Goal: Use online tool/utility: Utilize a website feature to perform a specific function

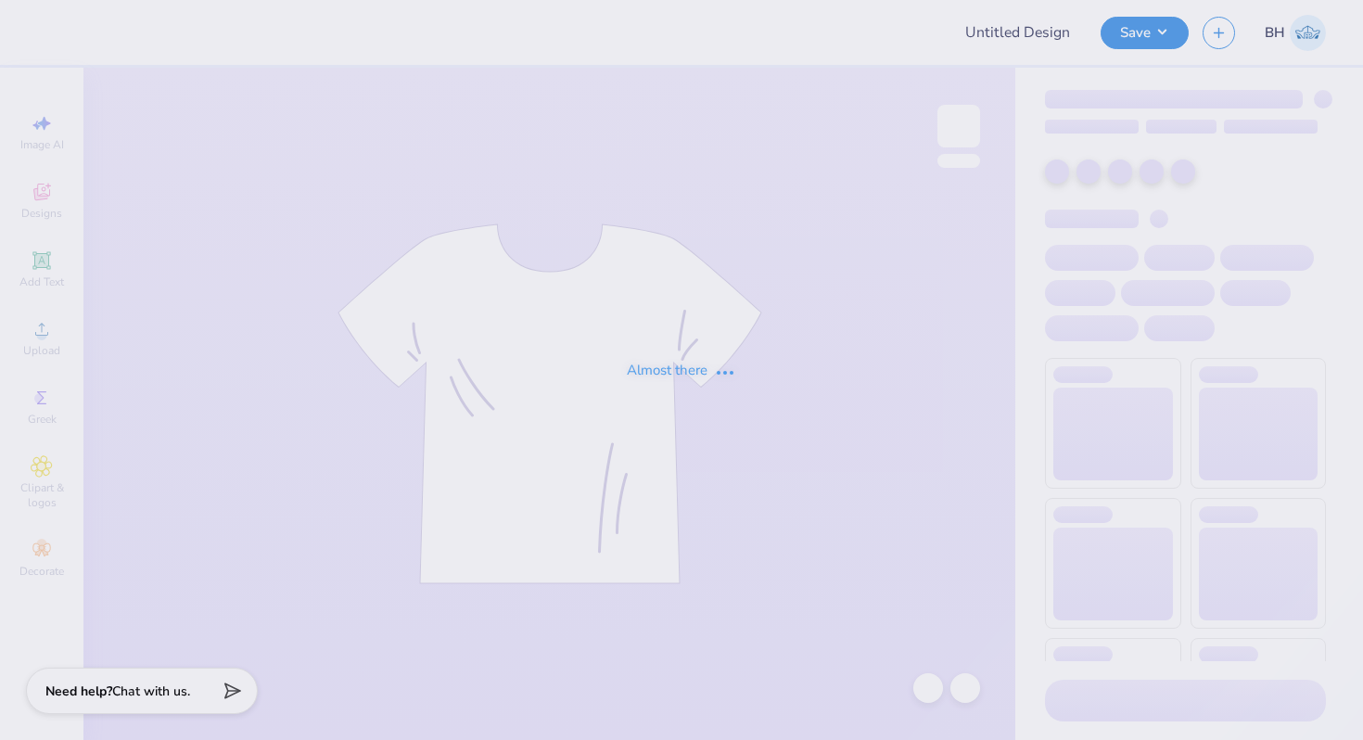
type input "Astro Golf Tee"
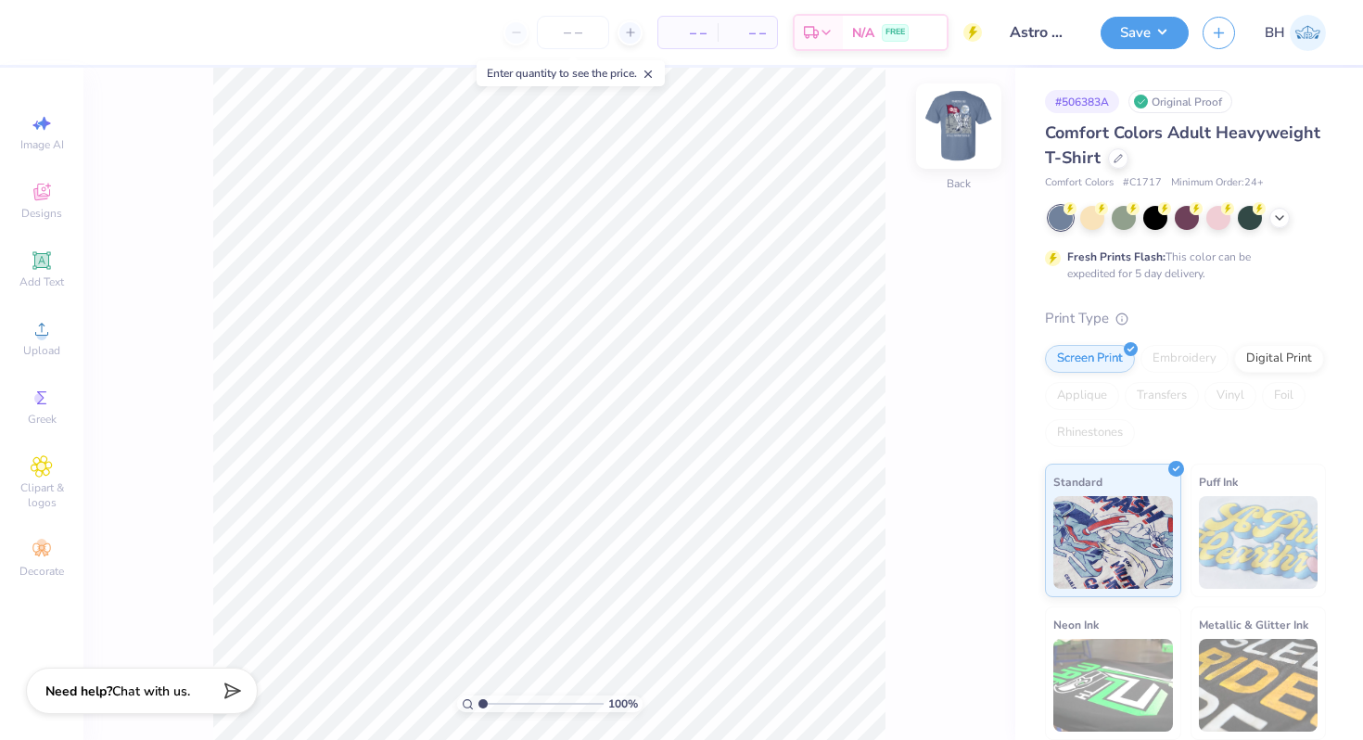
click at [941, 136] on img at bounding box center [959, 126] width 74 height 74
click at [965, 123] on img at bounding box center [959, 126] width 74 height 74
click at [964, 121] on img at bounding box center [959, 126] width 74 height 74
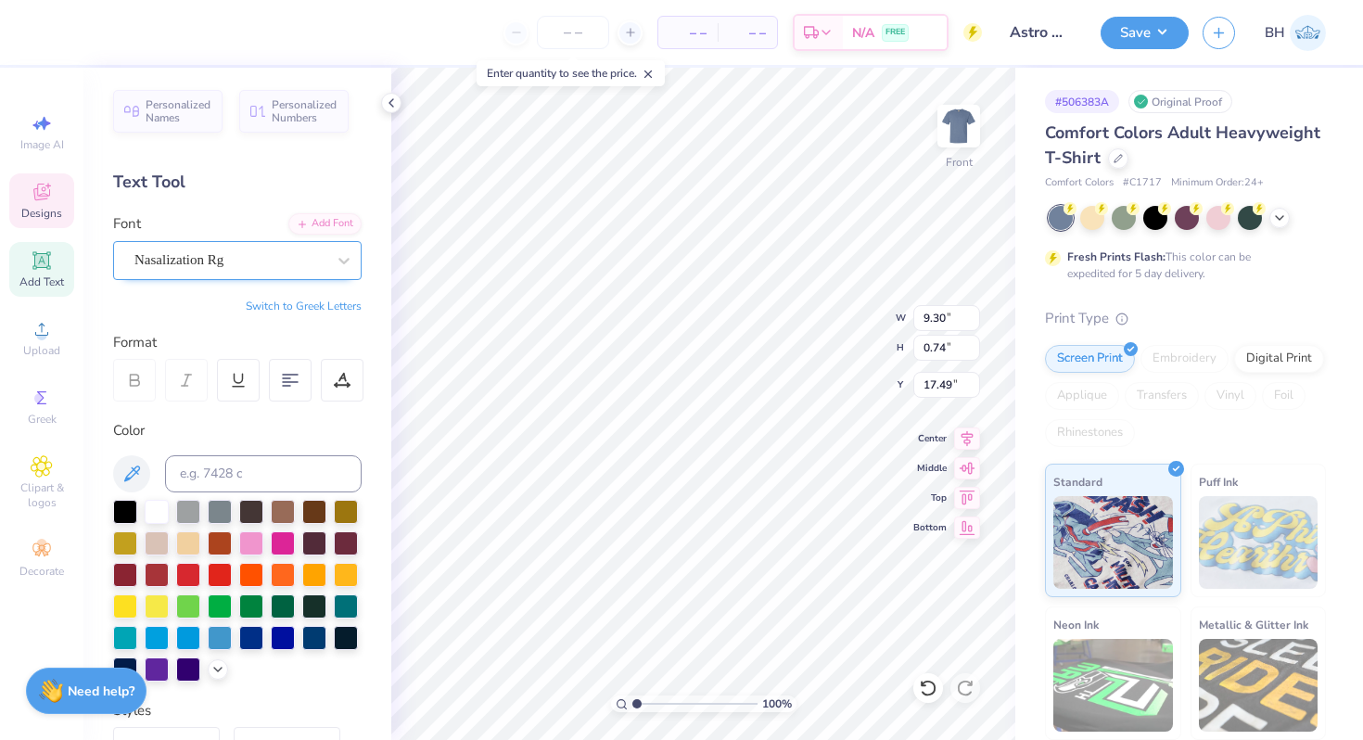
click at [219, 278] on div "Nasalization Rg" at bounding box center [237, 260] width 249 height 39
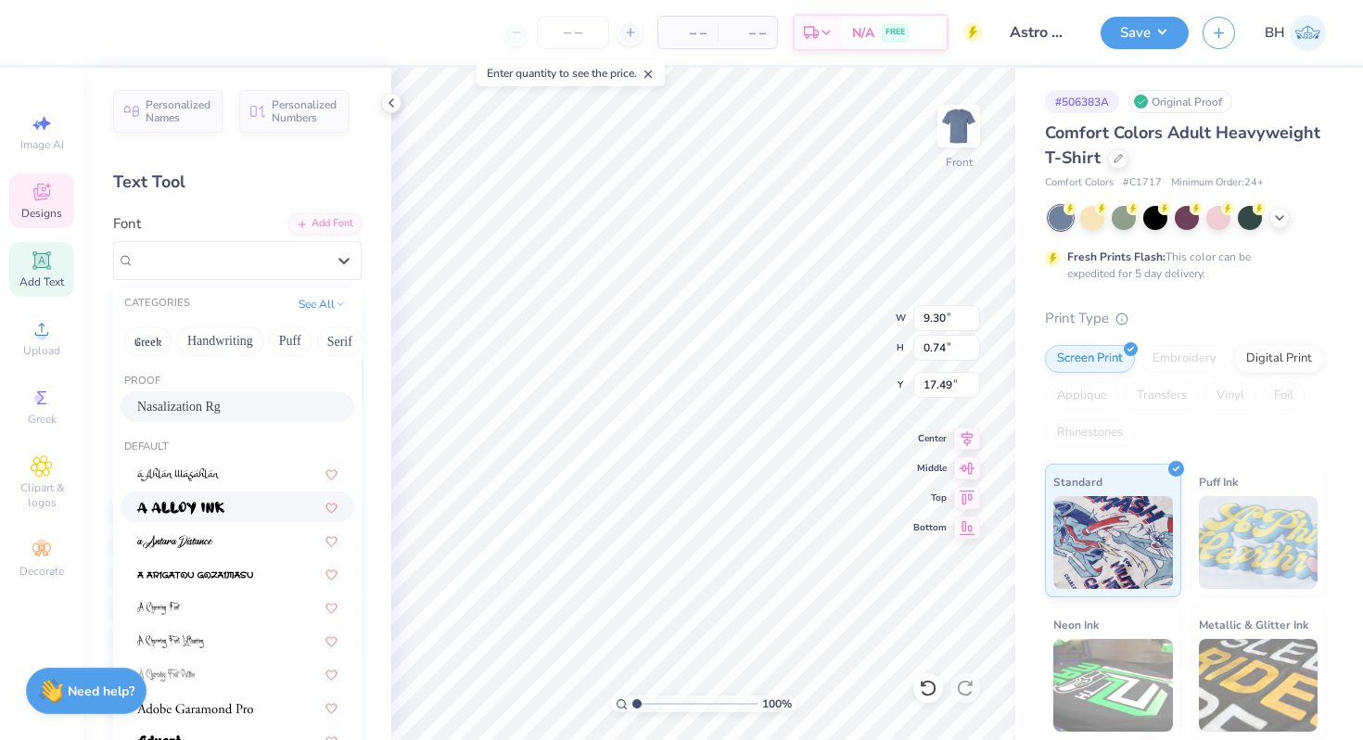
click at [221, 505] on img at bounding box center [180, 508] width 87 height 13
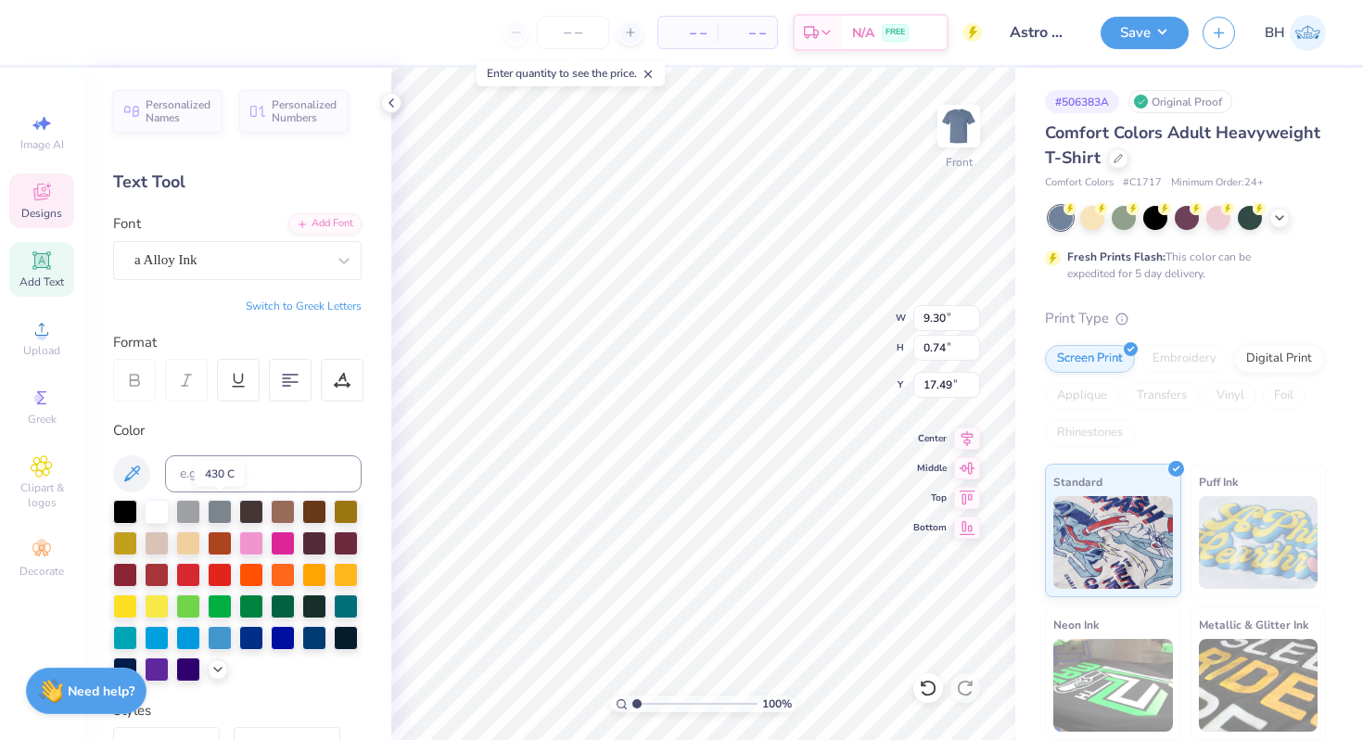
type input "8.42"
type input "0.98"
type input "17.37"
click at [213, 254] on div "a Alloy Ink" at bounding box center [230, 260] width 195 height 29
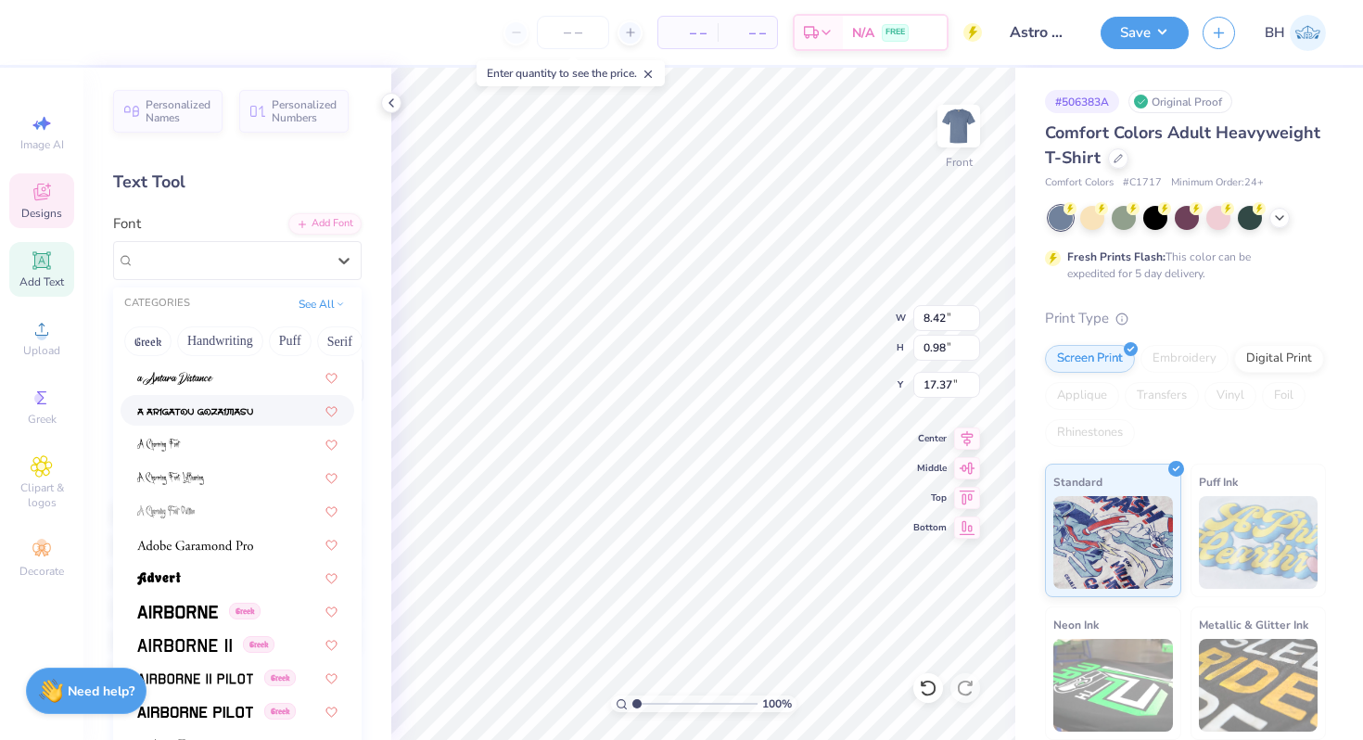
scroll to position [193, 0]
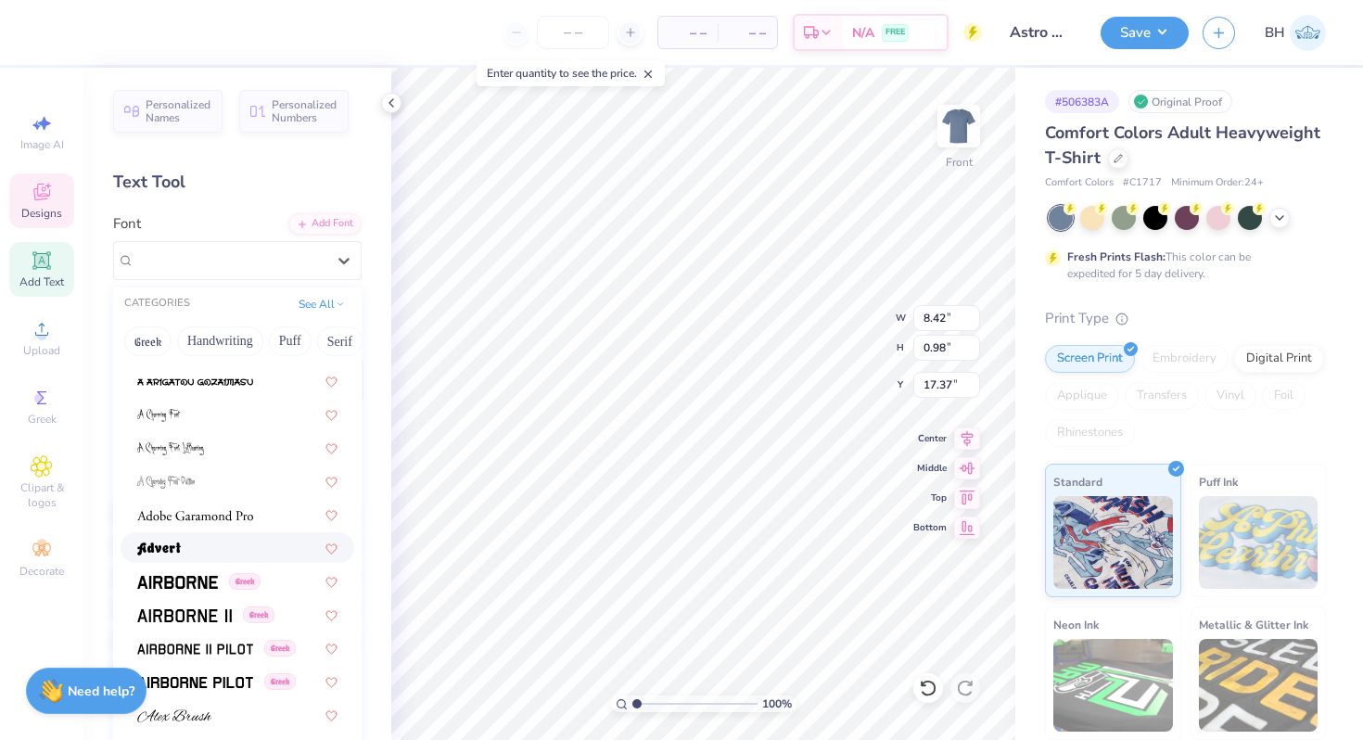
click at [161, 547] on img at bounding box center [159, 549] width 44 height 13
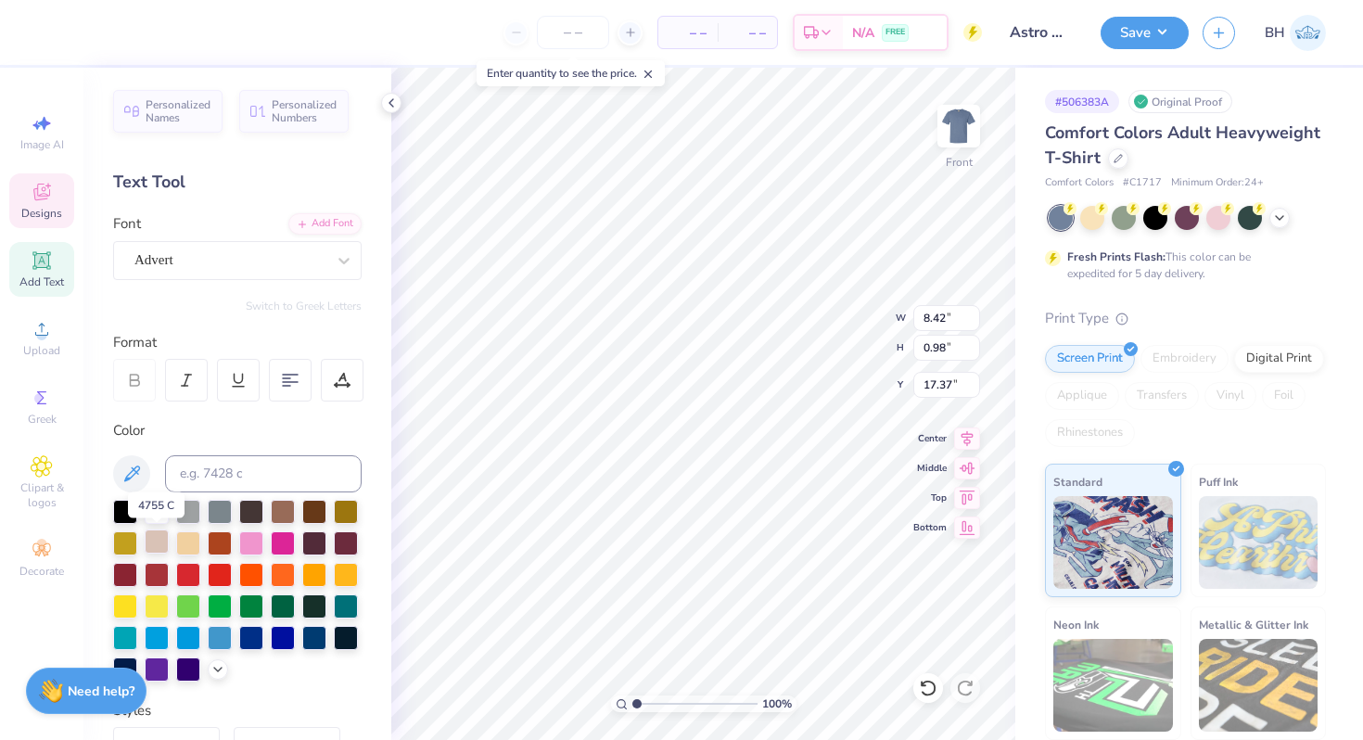
type input "8.55"
type input "1.01"
type input "17.35"
click at [203, 254] on div "Advert" at bounding box center [230, 260] width 195 height 29
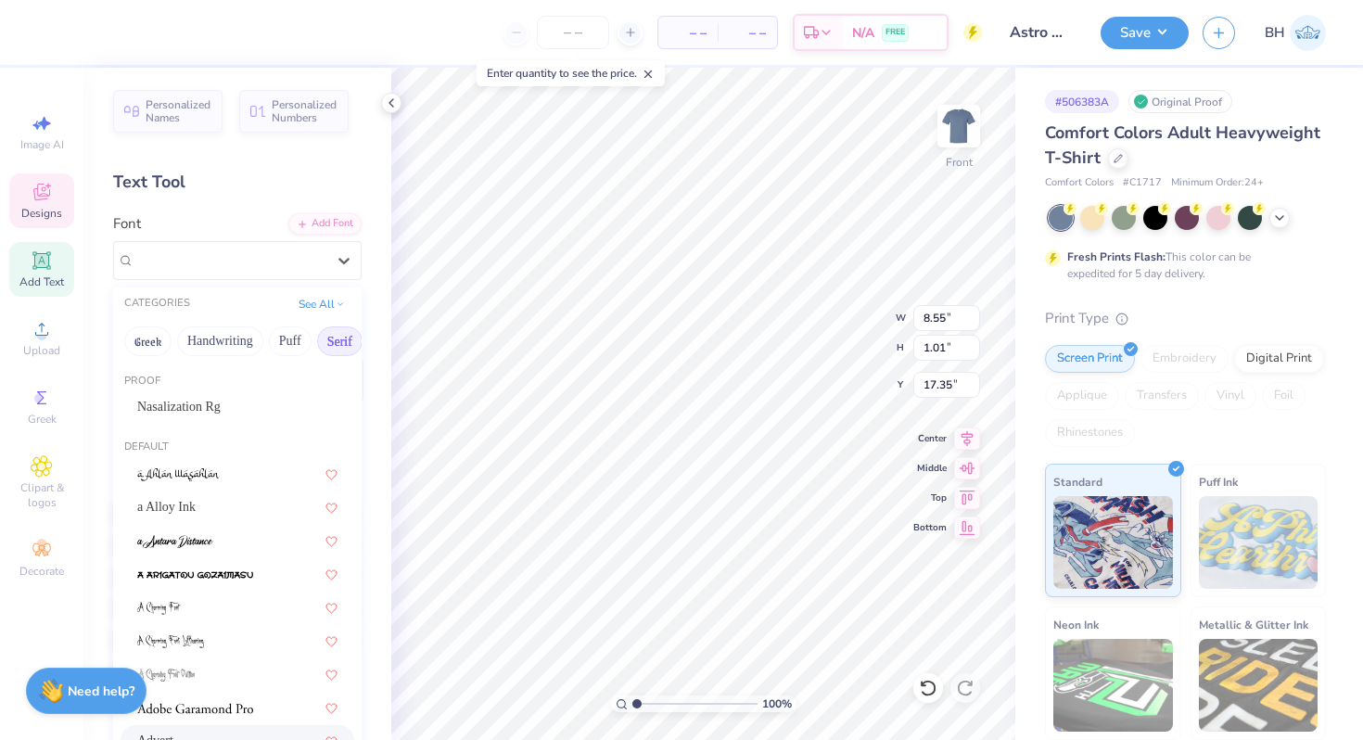
click at [351, 337] on button "Serif" at bounding box center [339, 341] width 45 height 30
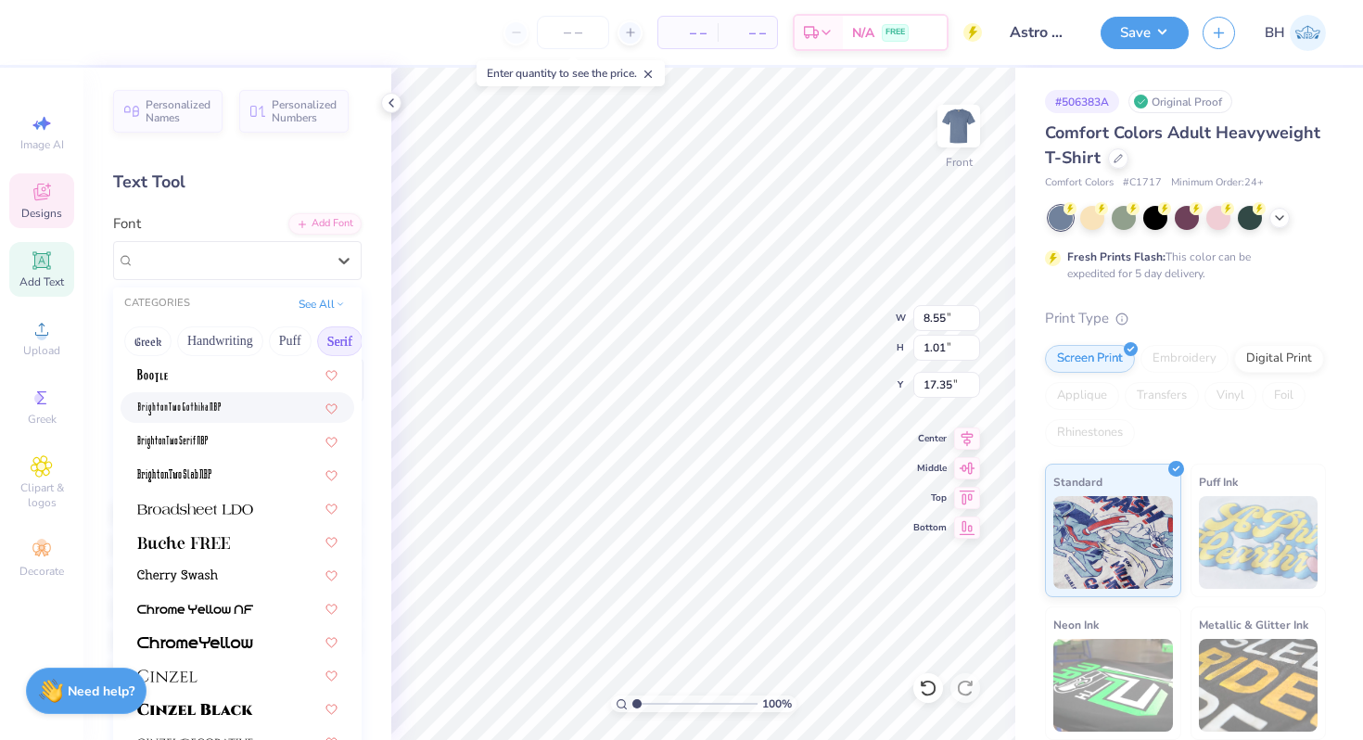
scroll to position [77, 0]
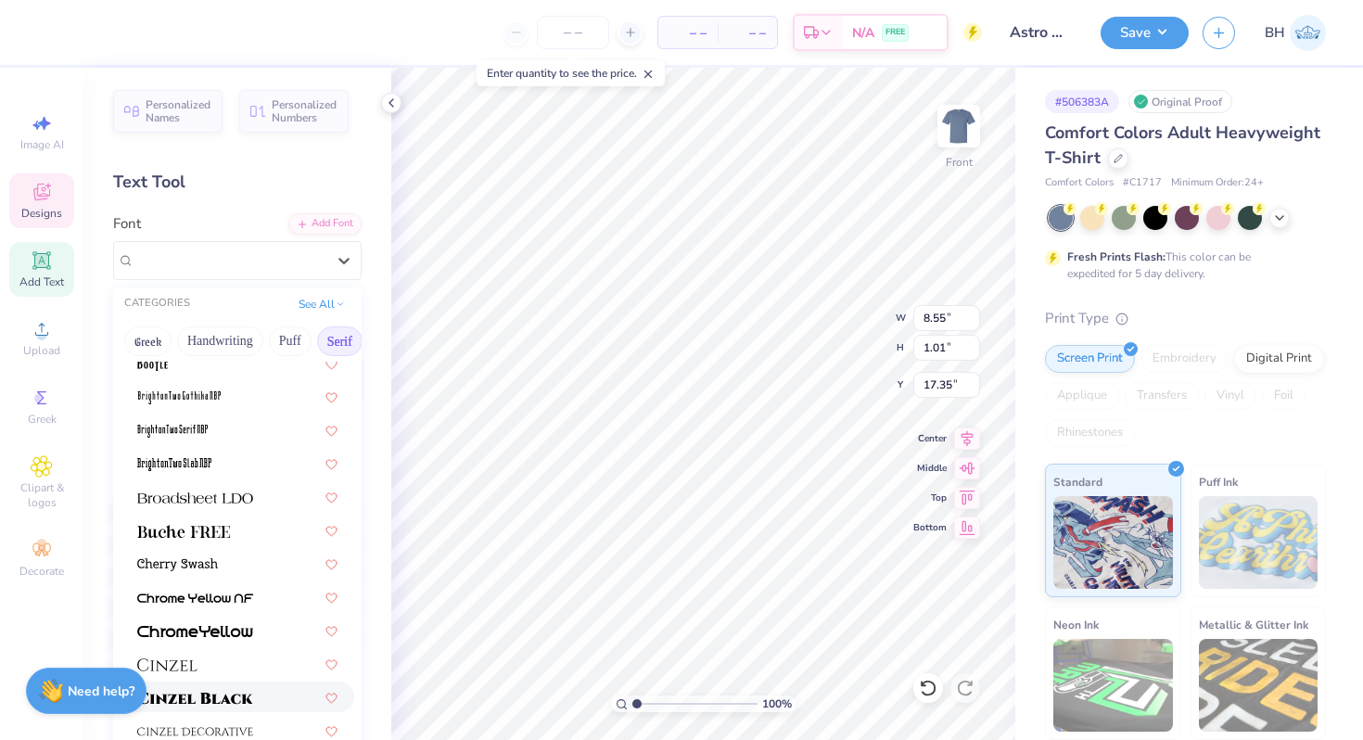
click at [200, 708] on div at bounding box center [238, 697] width 234 height 31
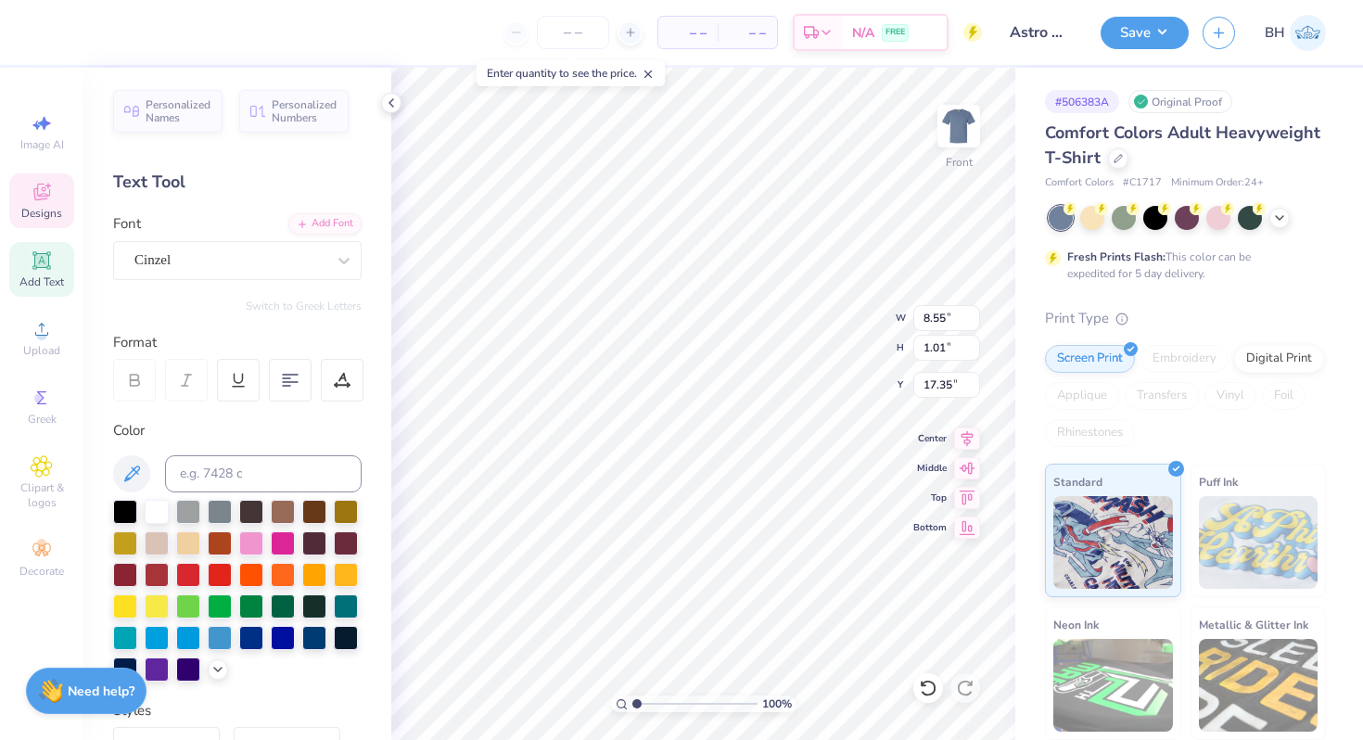
type input "9.30"
type input "0.87"
type input "17.42"
click at [297, 251] on div "Nasalization Rg" at bounding box center [230, 260] width 195 height 29
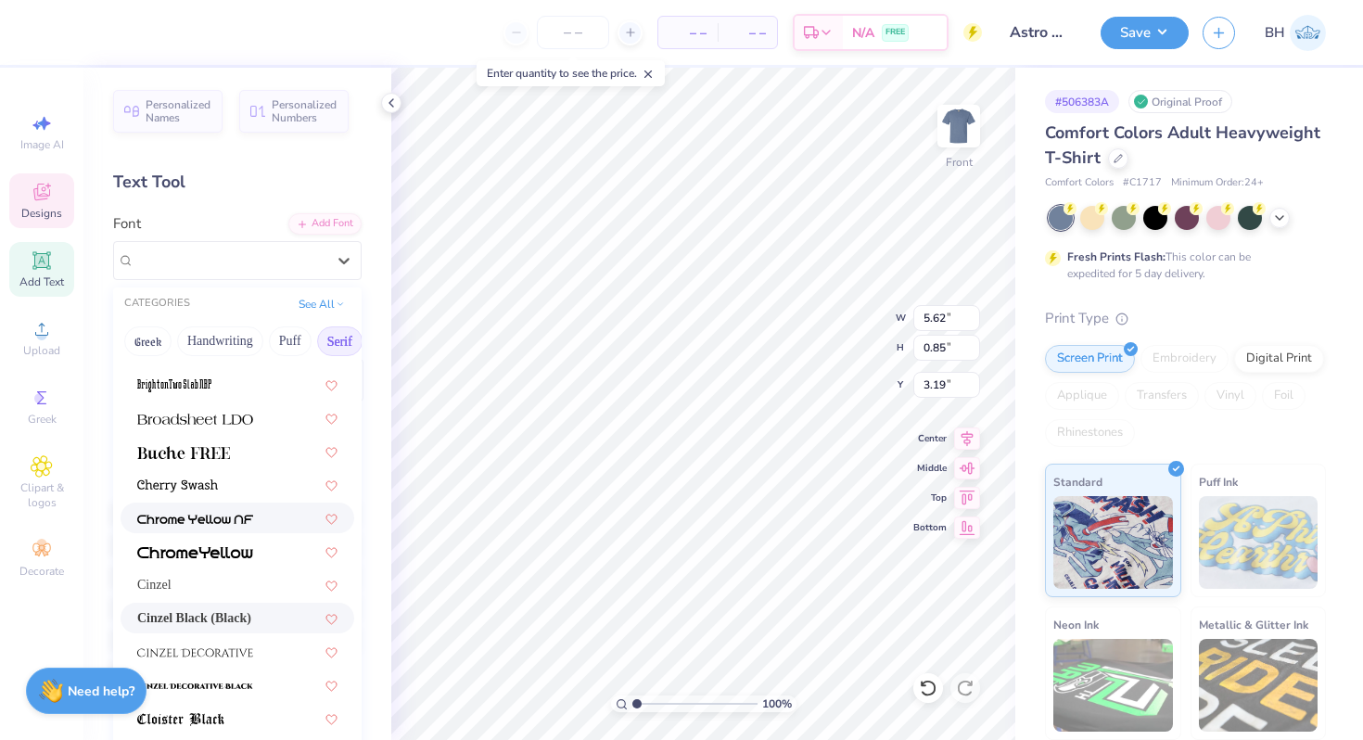
scroll to position [156, 0]
click at [210, 618] on span "Cinzel Black (Black)" at bounding box center [194, 617] width 114 height 19
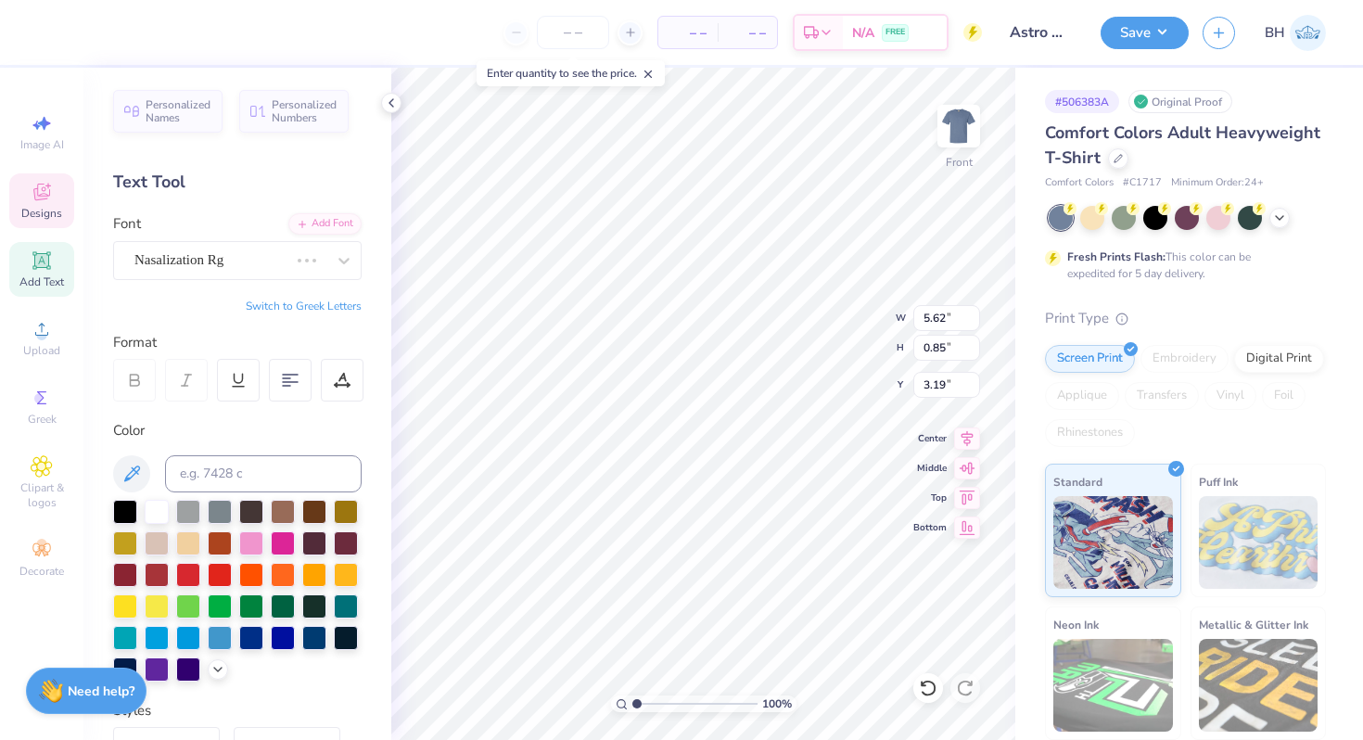
type input "9.30"
type input "0.87"
type input "17.42"
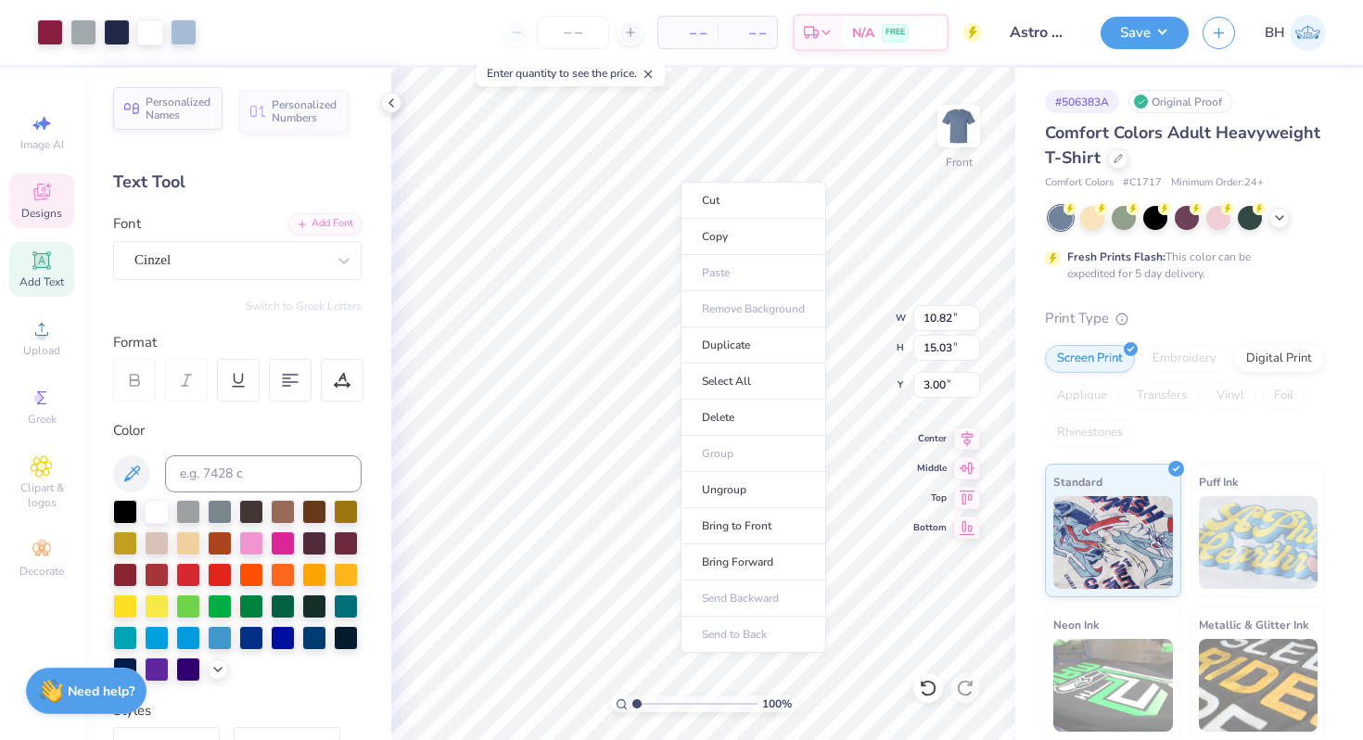
type input "3.00"
click at [723, 482] on li "Ungroup" at bounding box center [754, 490] width 146 height 36
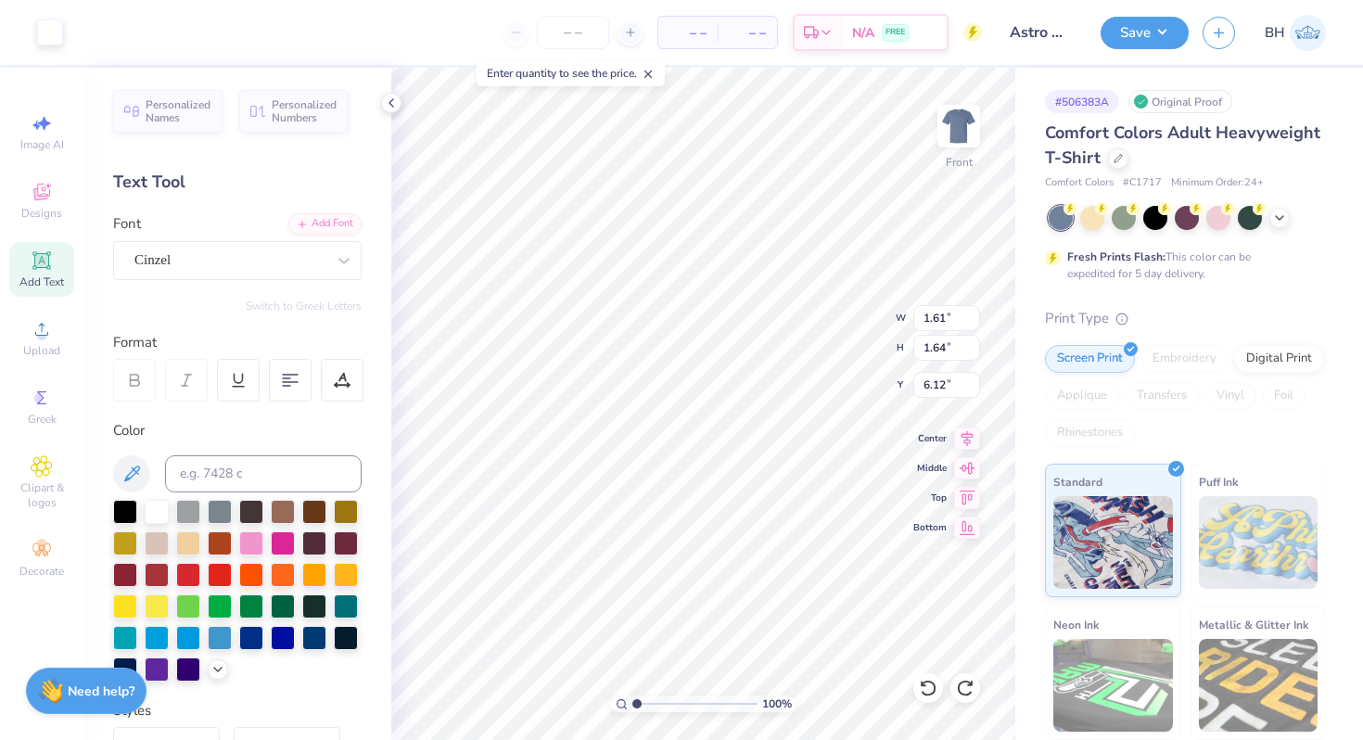
type input "1.81"
type input "1.84"
type input "6.35"
type input "10.82"
type input "15.03"
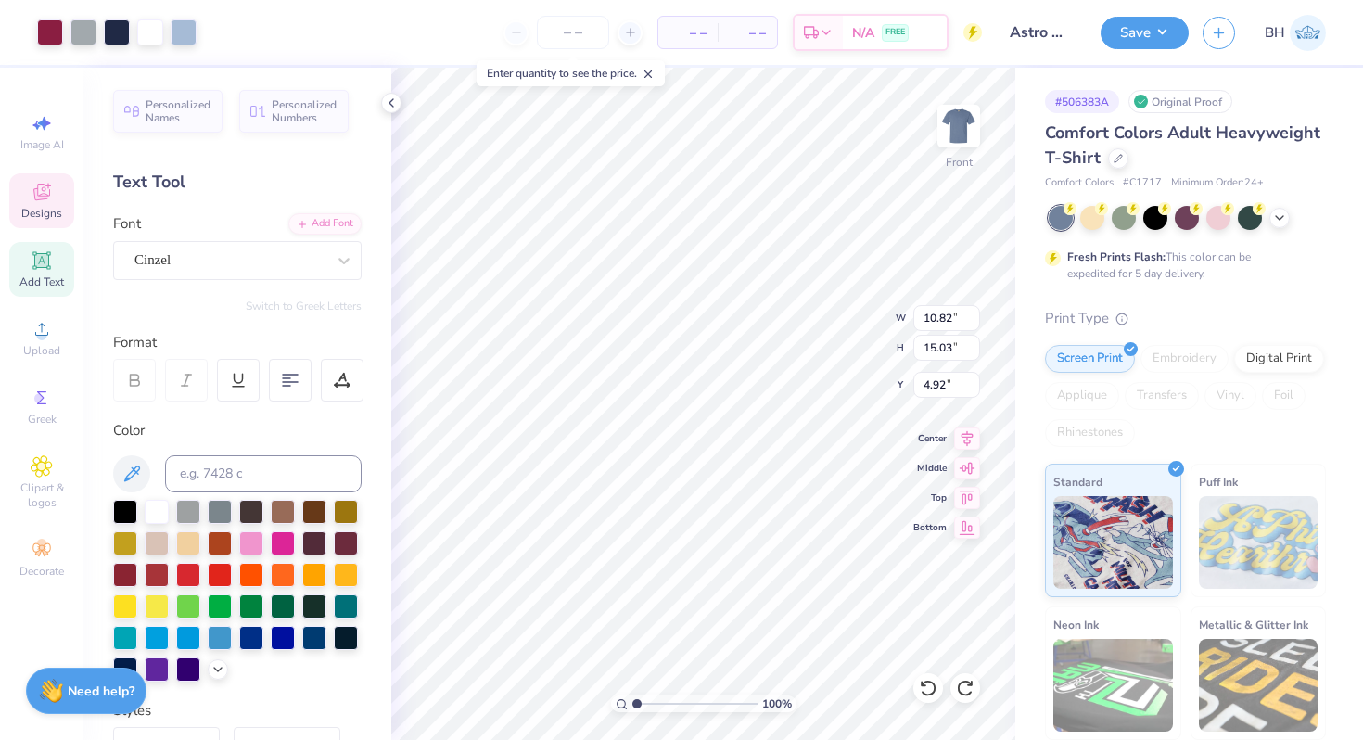
type input "3.44"
click at [771, 584] on li "Ungroup" at bounding box center [810, 573] width 146 height 36
type input "1.61"
type input "1.64"
type input "6.12"
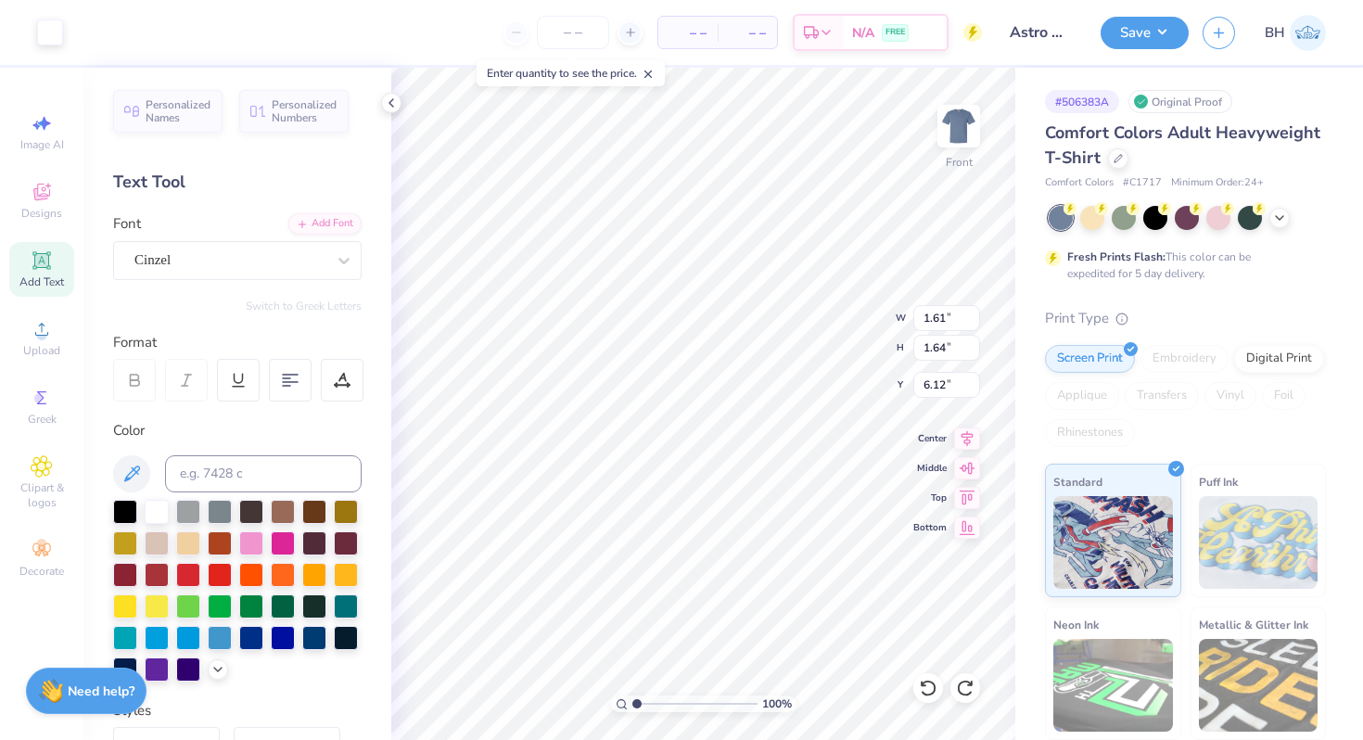
type input "10.82"
type input "15.03"
type input "3.44"
type input "3.28"
type input "2.06"
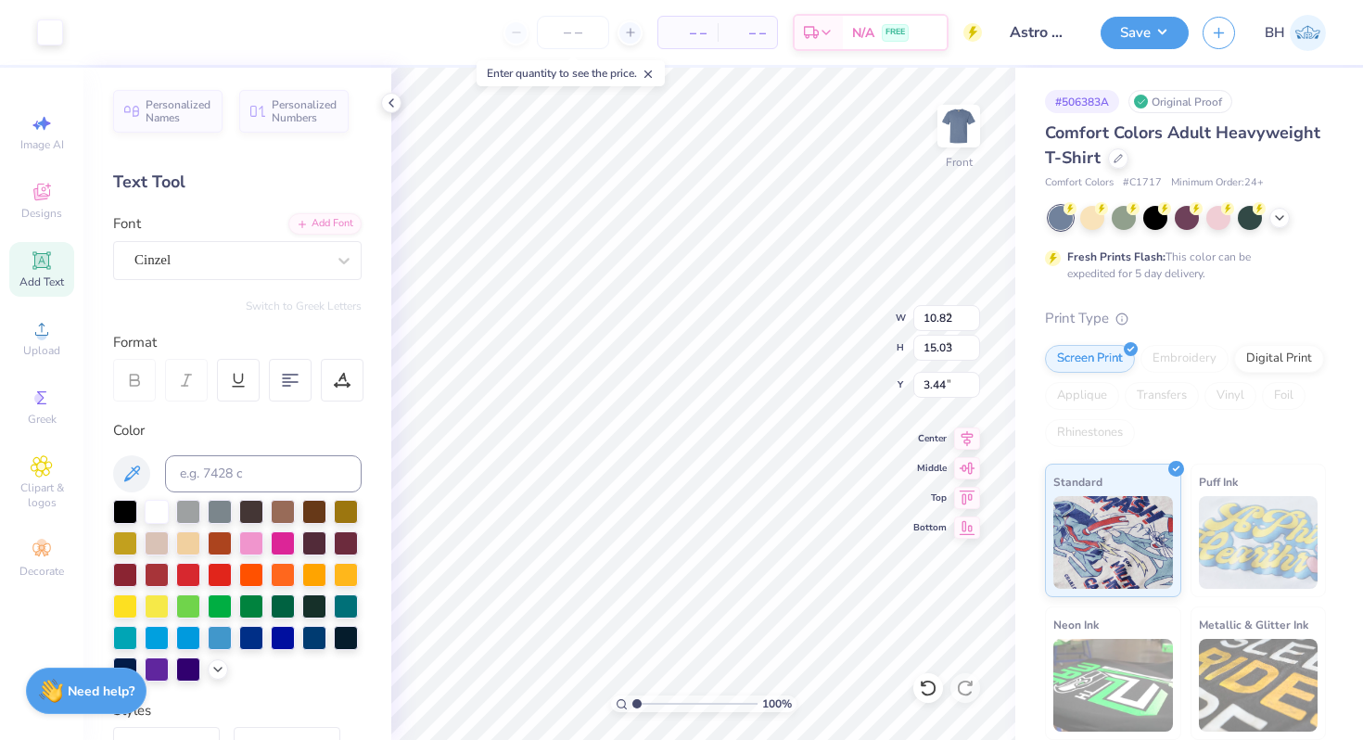
type input "6.12"
click at [696, 524] on li "Group" at bounding box center [731, 530] width 146 height 36
click at [964, 503] on div "100 % Front W 3.28 3.28 " H 2.06 2.06 " Y 6.12 6.12 " Center Middle Top Bottom" at bounding box center [703, 404] width 624 height 672
type input "10.82"
type input "15.03"
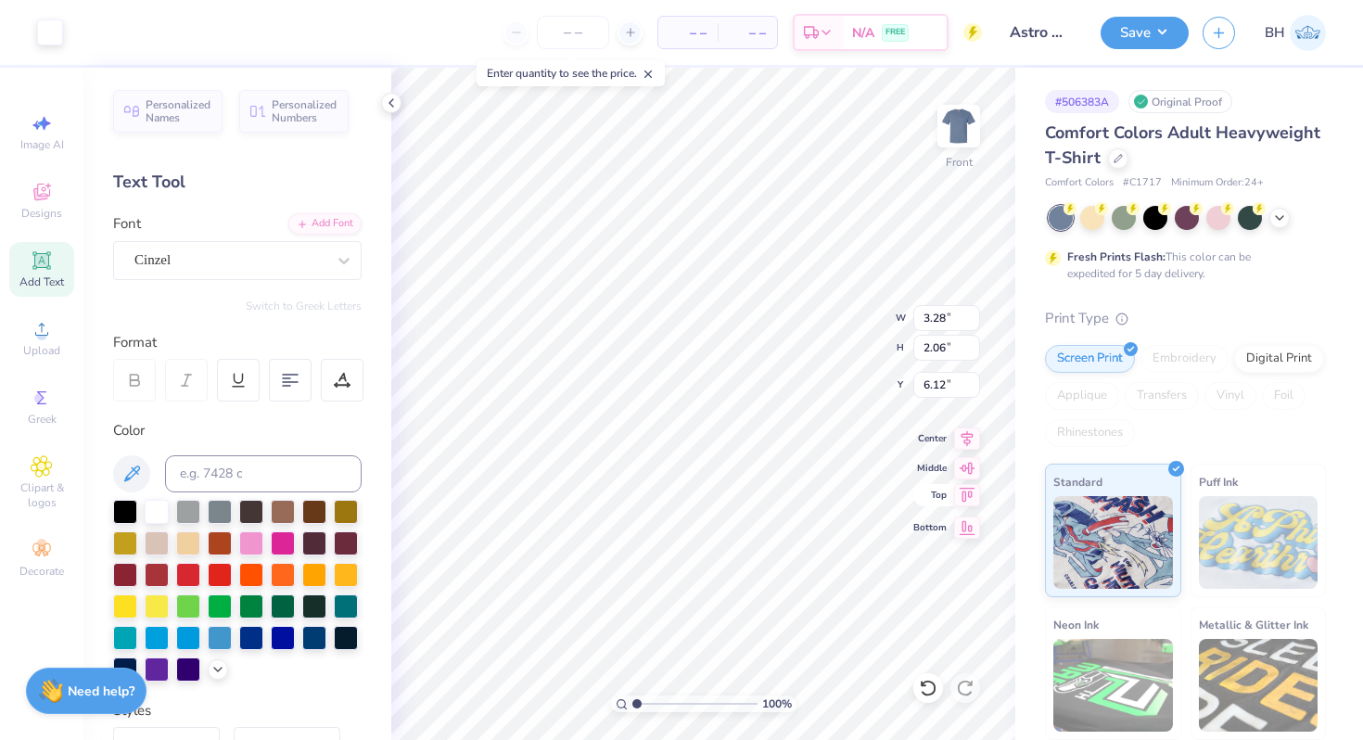
type input "11.07"
type input "3.28"
type input "2.06"
type input "6.12"
type input "10.82"
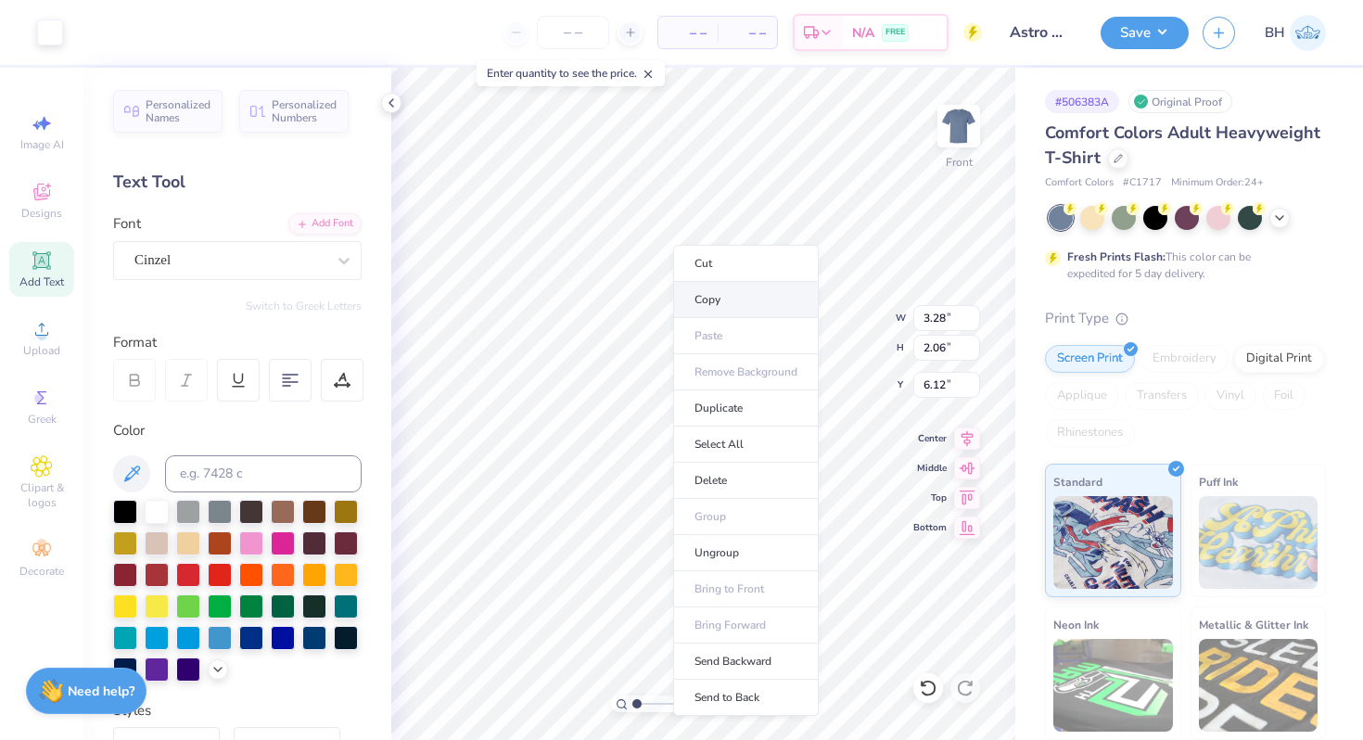
type input "15.03"
click at [763, 250] on body "Art colors – – Per Item – – Total Est. Delivery N/A FREE Design Title Astro Gol…" at bounding box center [681, 370] width 1363 height 740
type input "5.72"
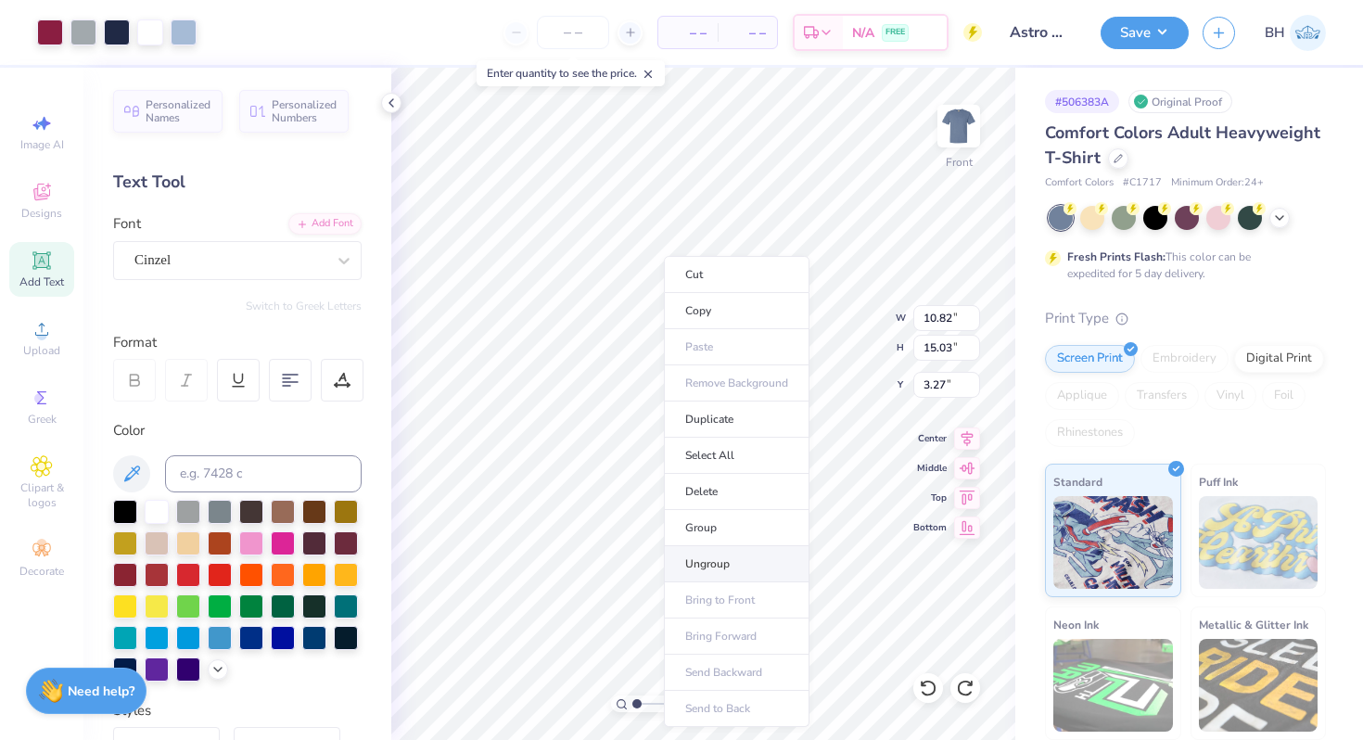
click at [710, 549] on li "Ungroup" at bounding box center [737, 564] width 146 height 36
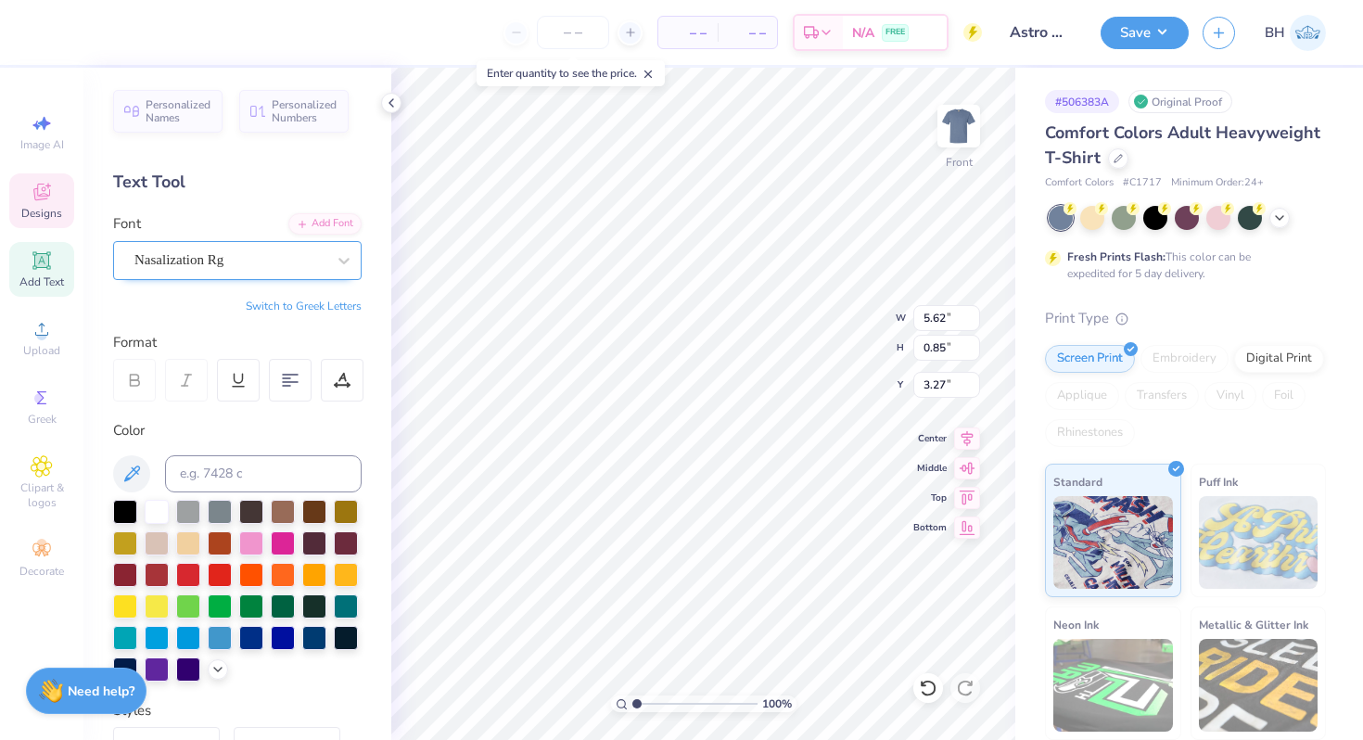
click at [263, 268] on div "Nasalization Rg" at bounding box center [230, 260] width 195 height 29
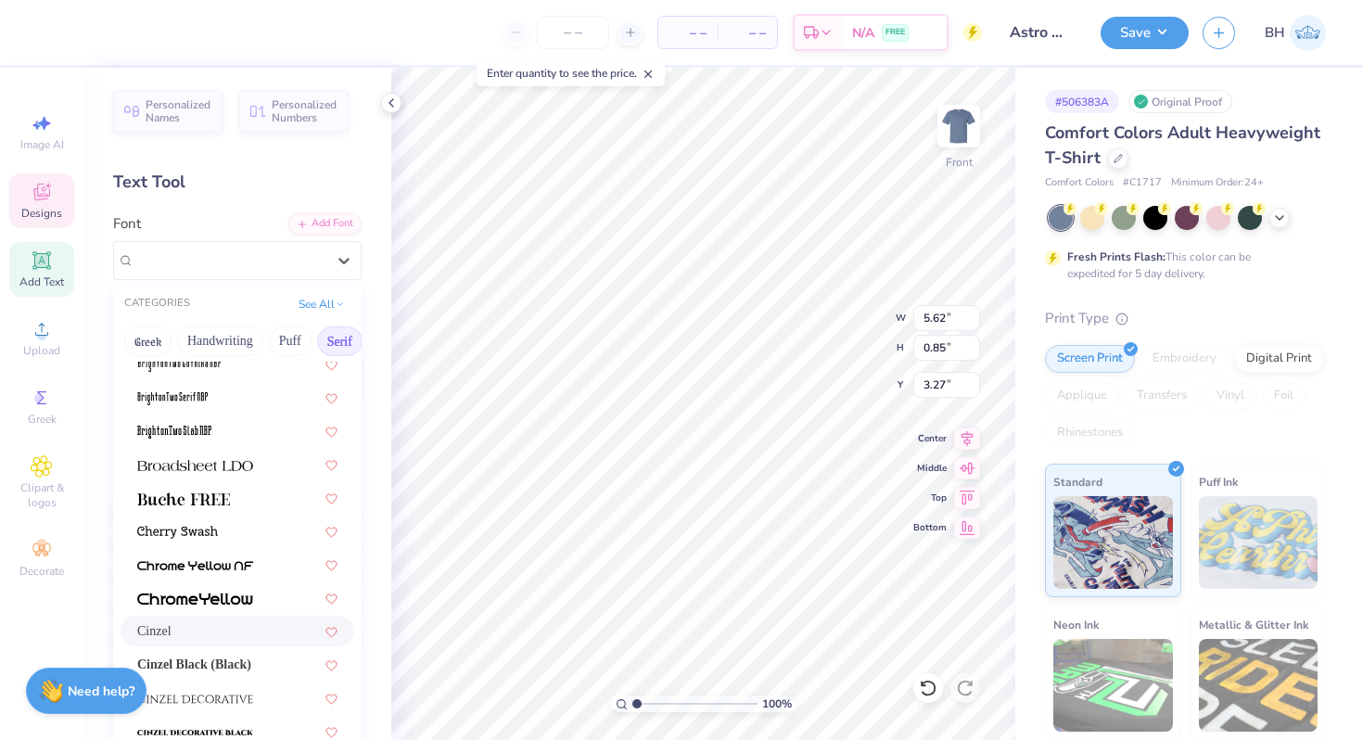
scroll to position [145, 0]
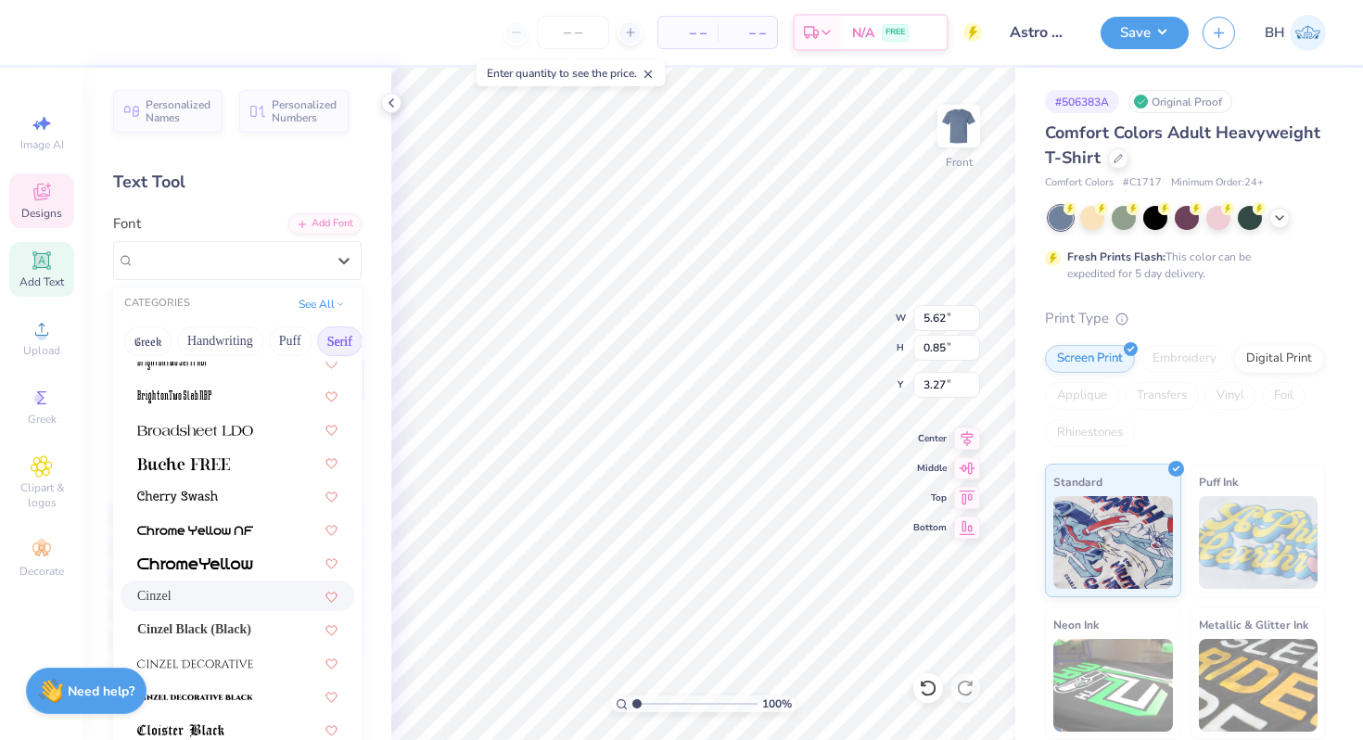
click at [185, 595] on div "Cinzel" at bounding box center [237, 595] width 200 height 19
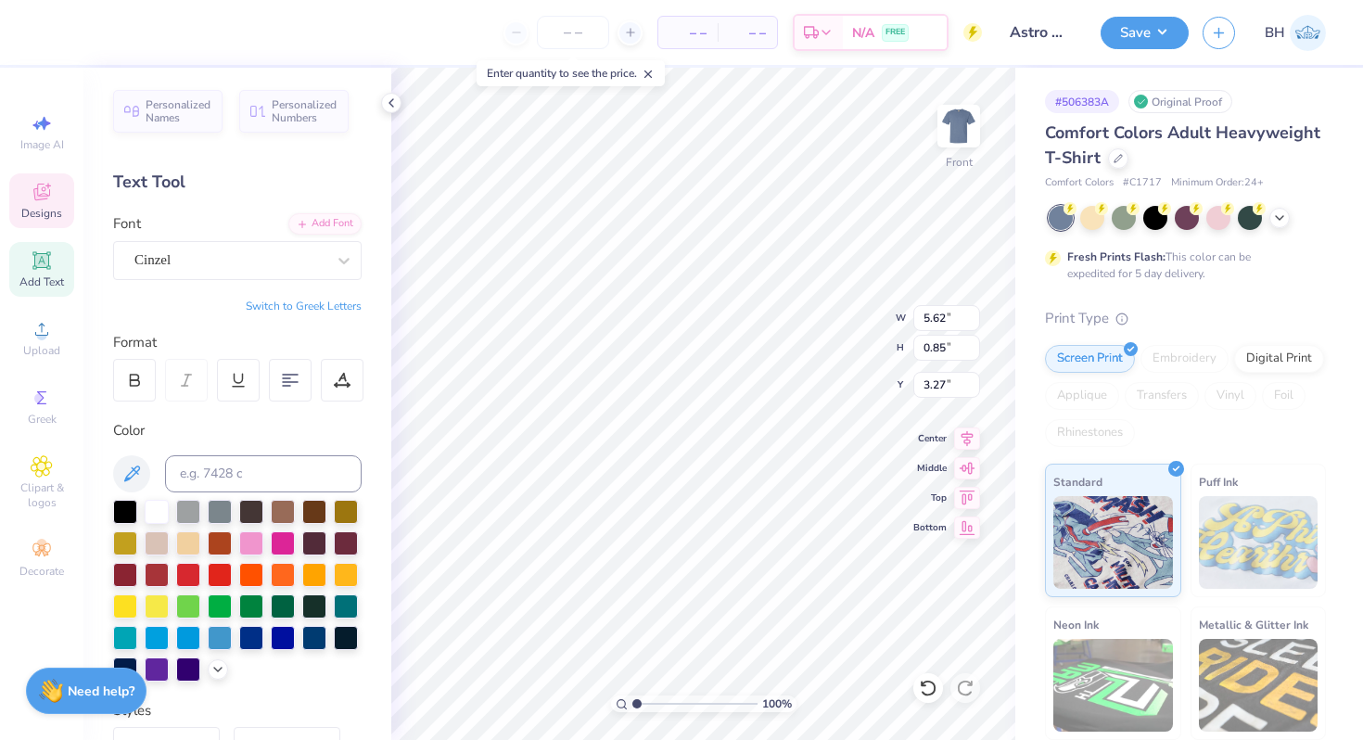
type input "5.52"
type input "0.89"
type input "3.25"
click at [134, 386] on icon at bounding box center [135, 383] width 9 height 6
type input "5.93"
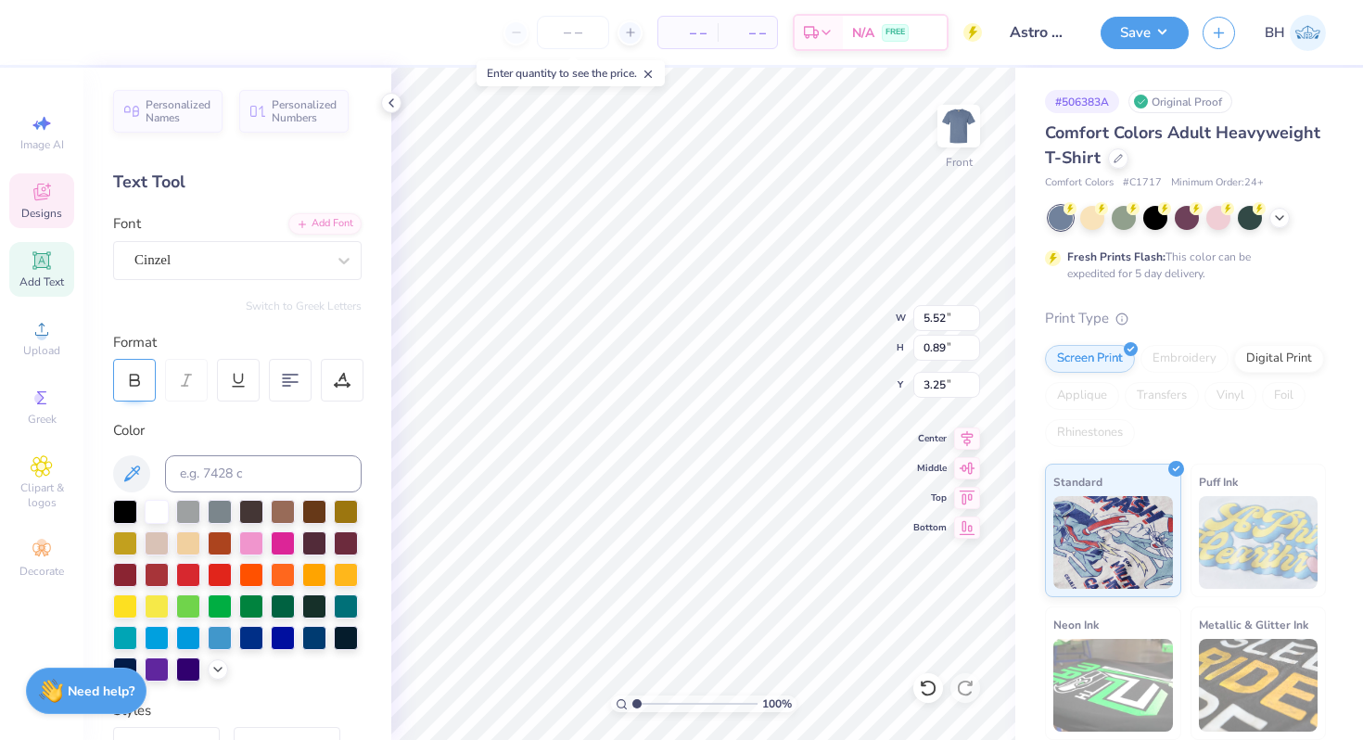
type input "0.90"
click at [207, 259] on div "Nasalization Rg" at bounding box center [230, 260] width 195 height 29
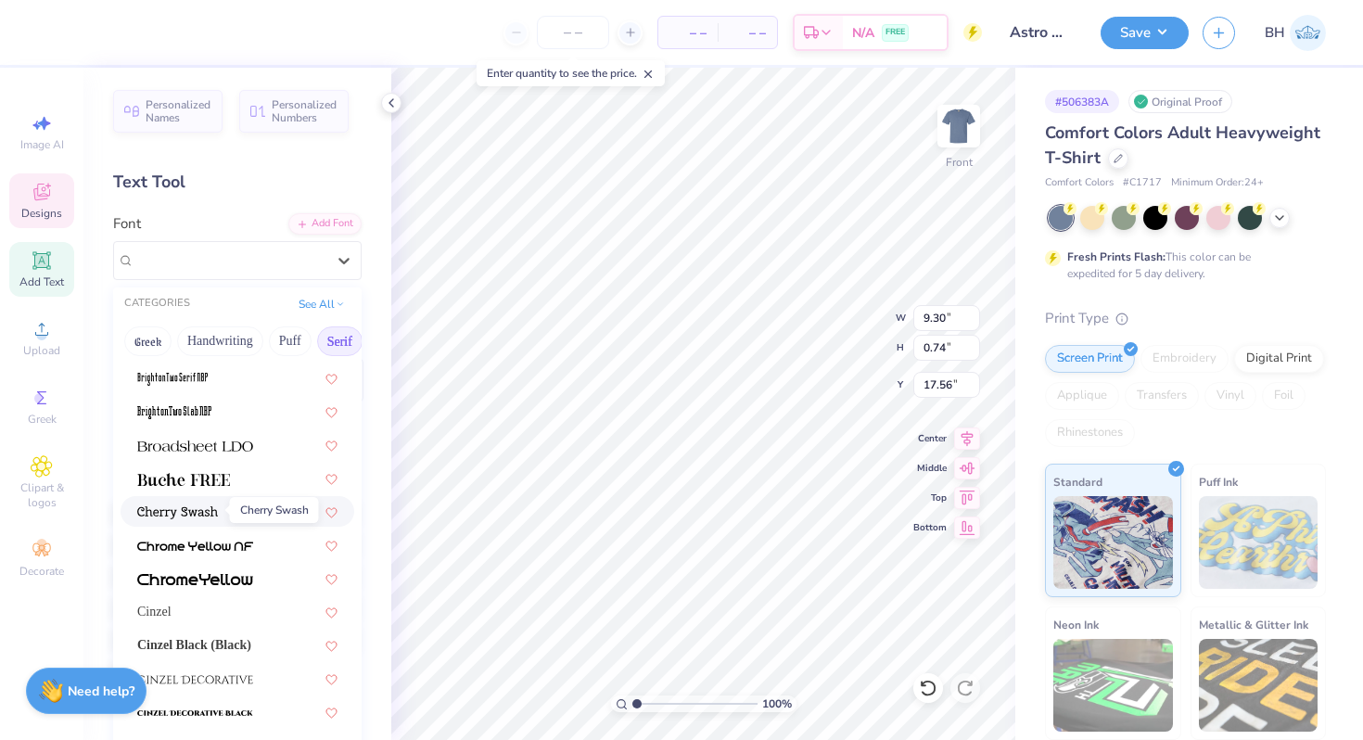
scroll to position [133, 0]
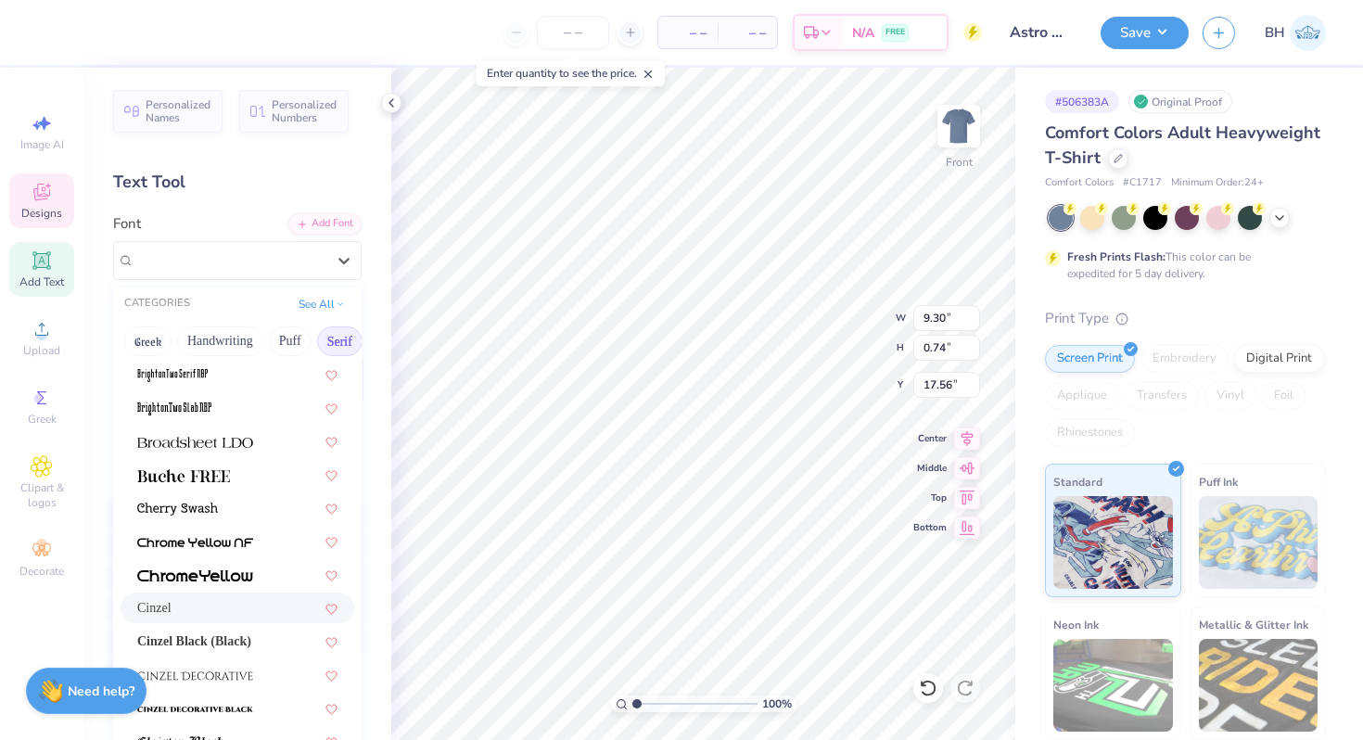
click at [172, 601] on span "Cinzel" at bounding box center [154, 607] width 34 height 19
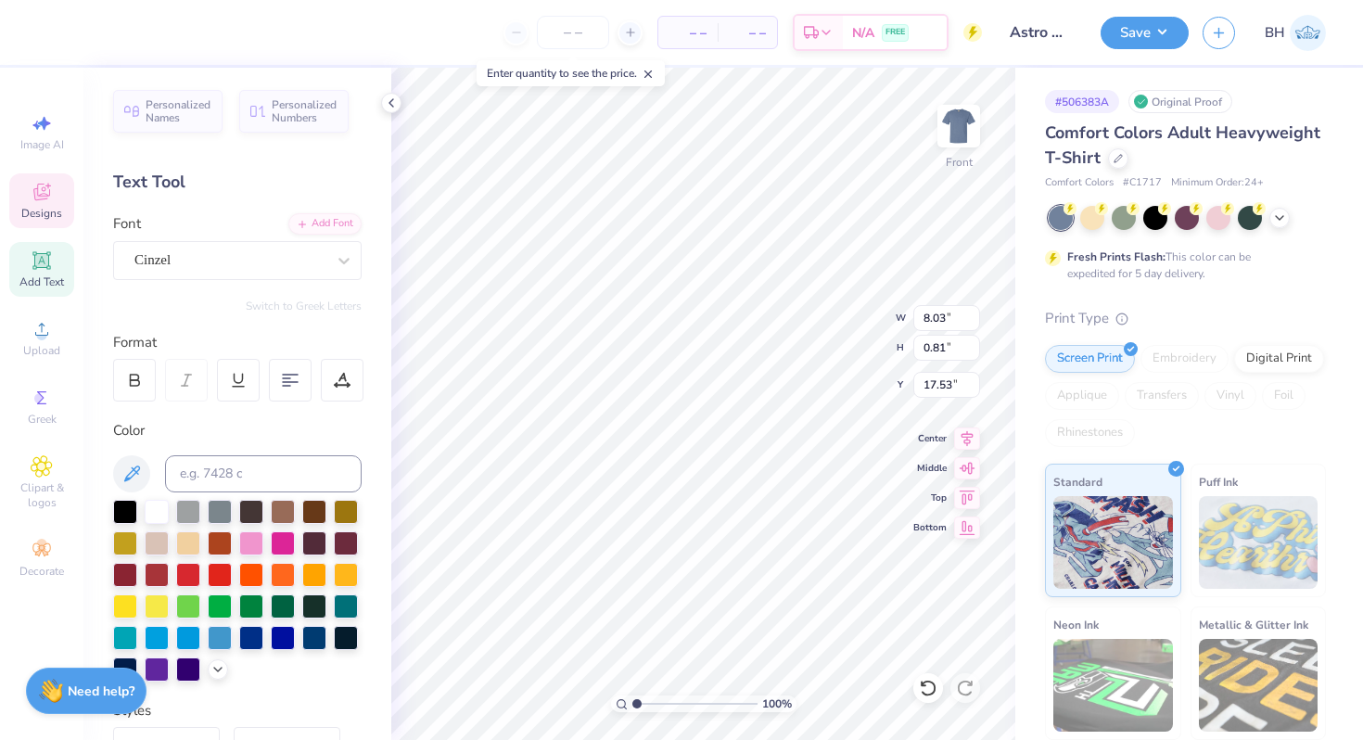
type input "8.03"
type input "0.81"
type input "17.53"
click at [135, 374] on icon at bounding box center [134, 380] width 17 height 17
type input "8.79"
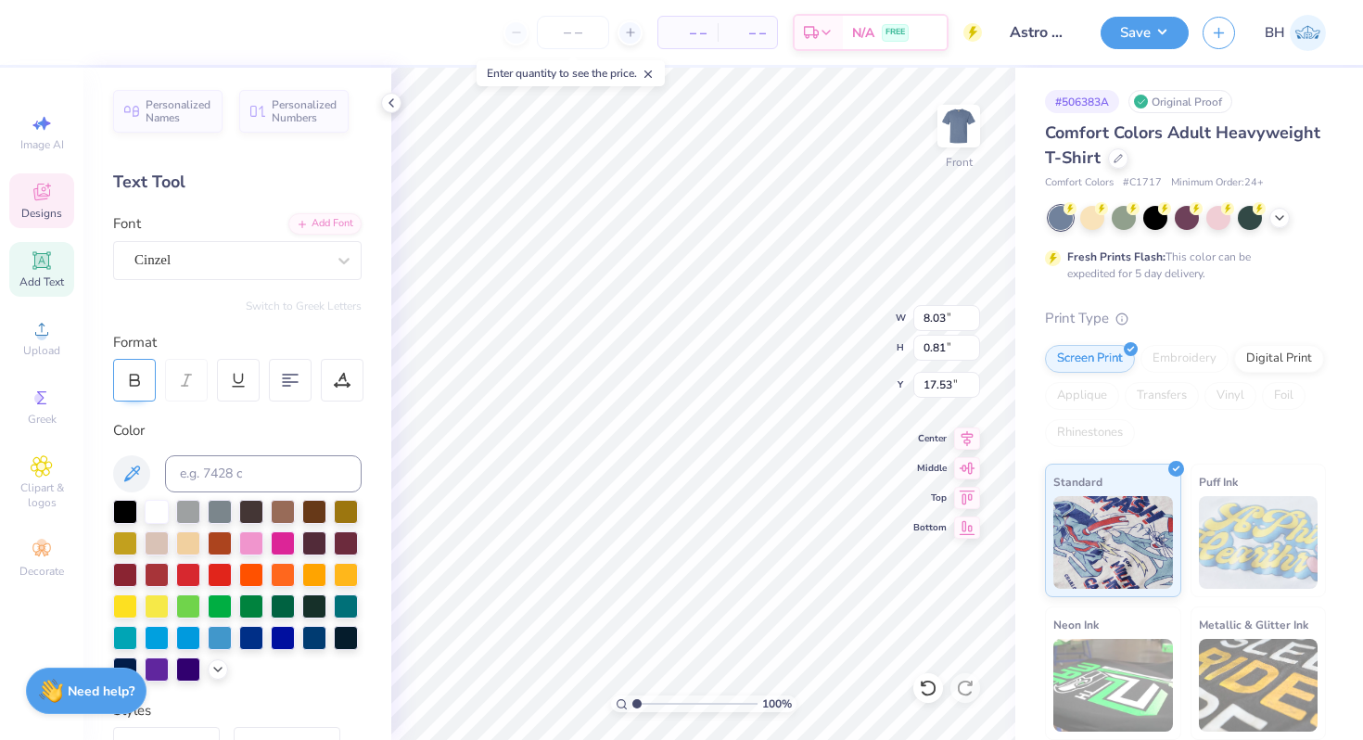
type input "0.84"
type input "17.51"
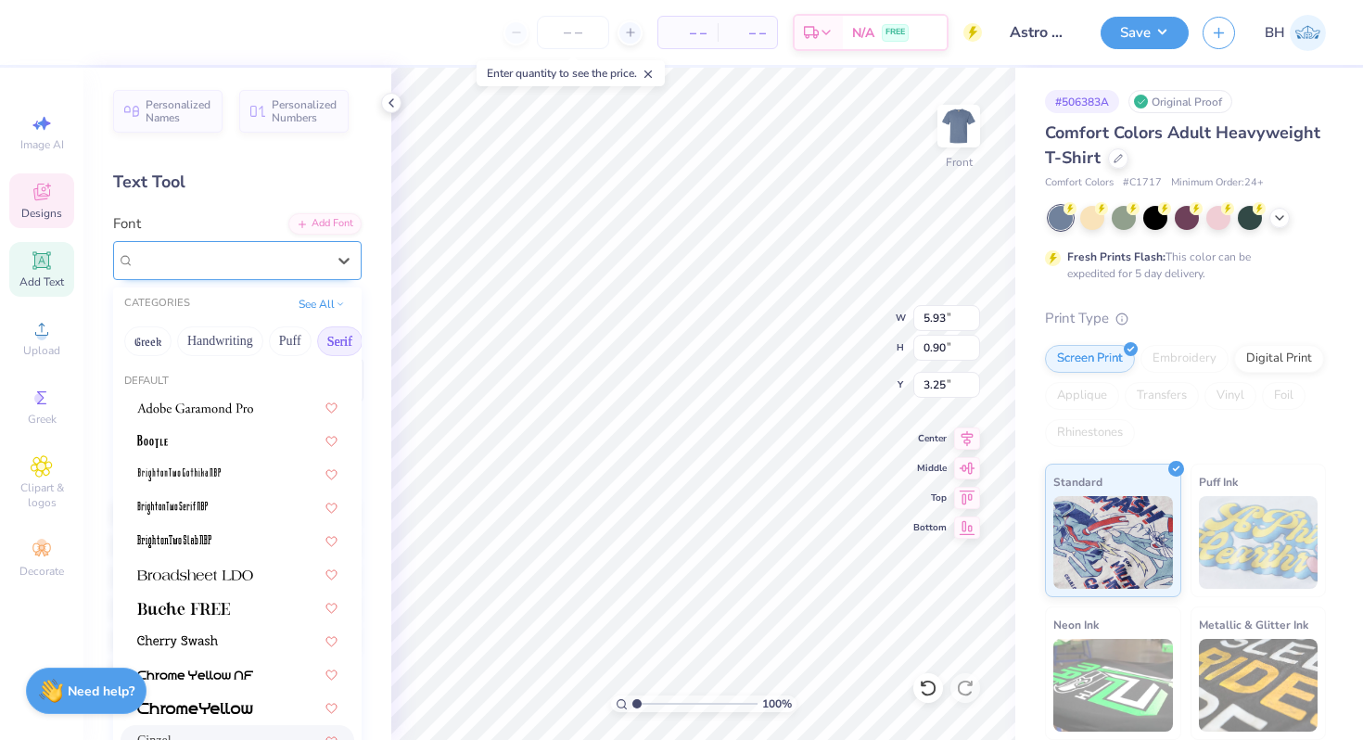
click at [220, 270] on div at bounding box center [229, 260] width 191 height 25
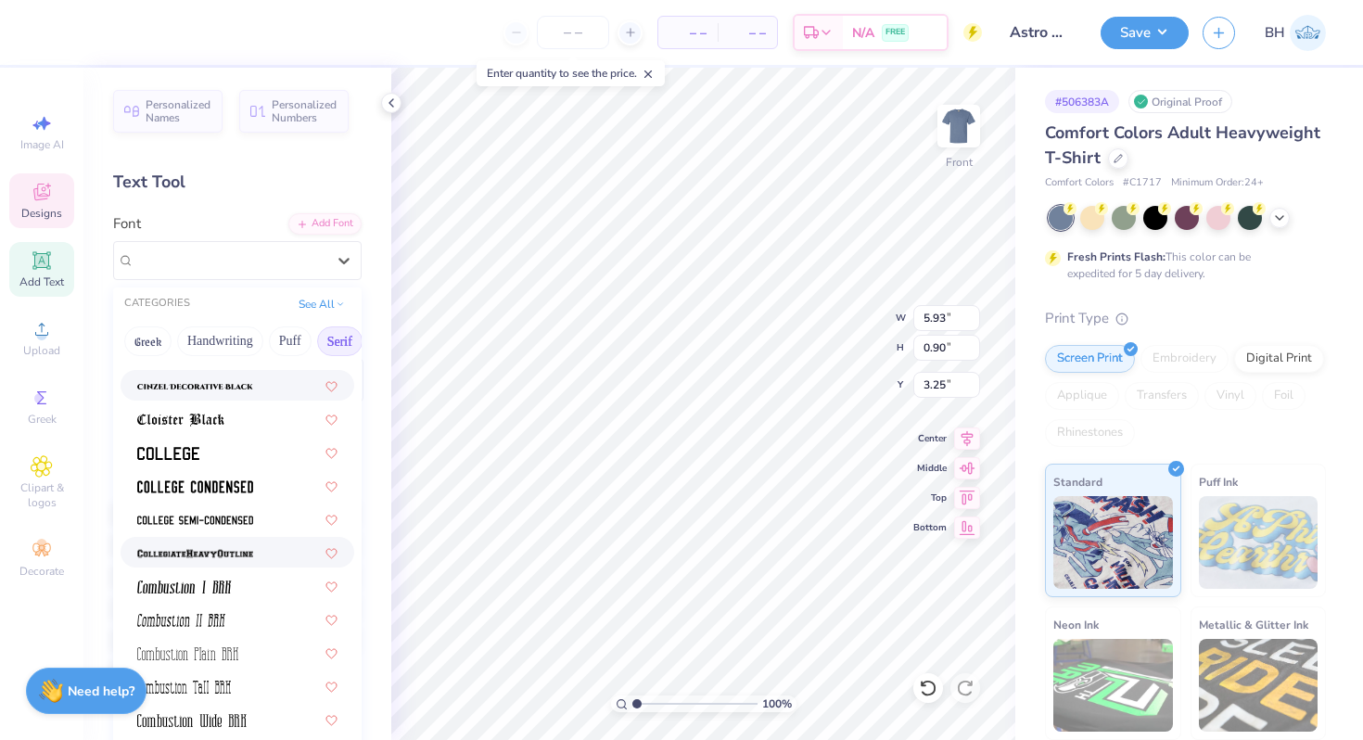
scroll to position [461, 0]
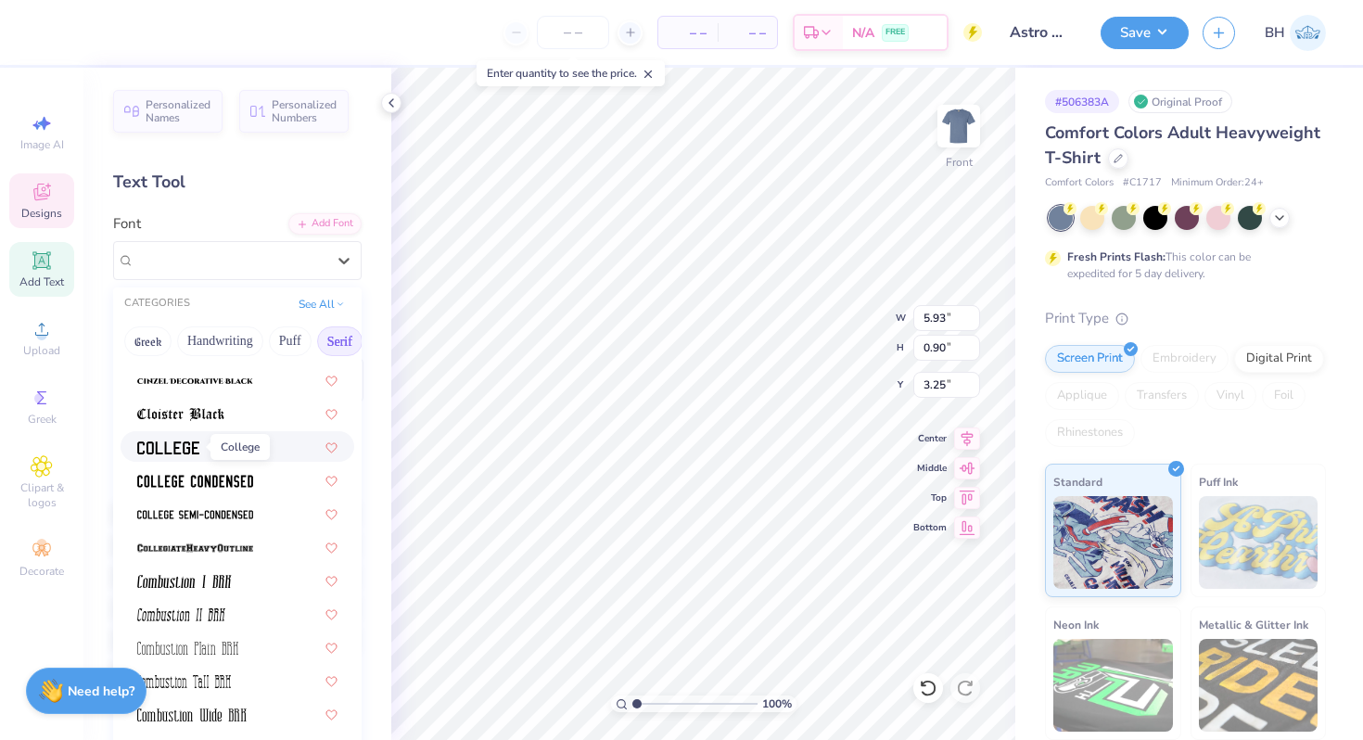
click at [186, 441] on img at bounding box center [168, 447] width 62 height 13
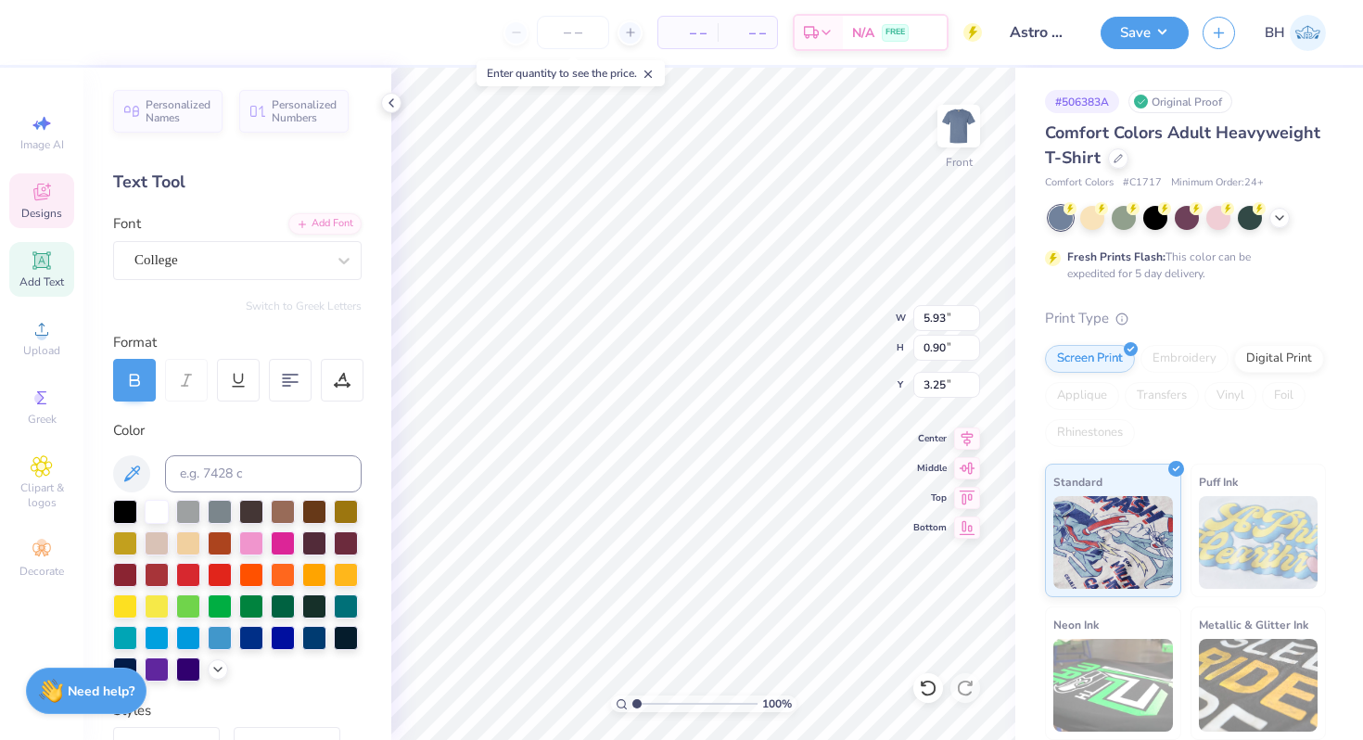
type input "5.56"
type input "0.85"
type input "3.27"
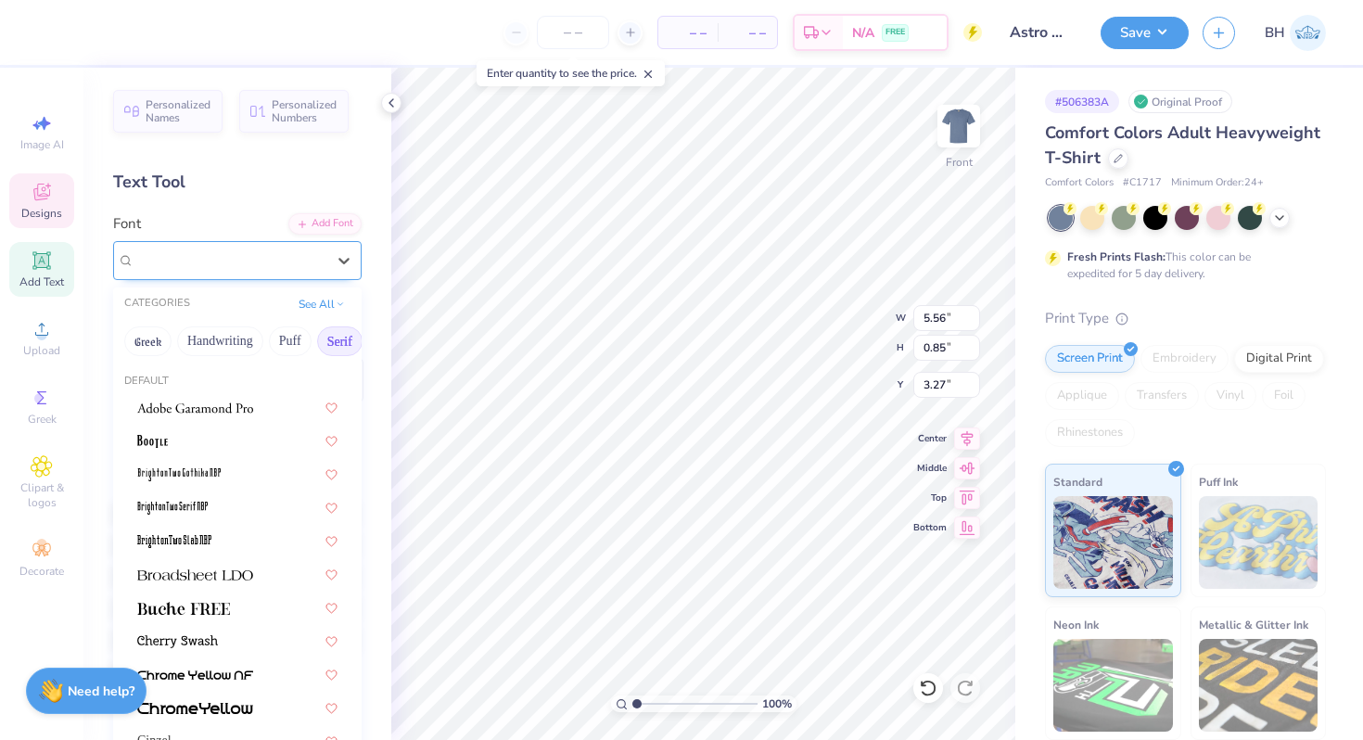
click at [243, 258] on div "College" at bounding box center [230, 260] width 195 height 29
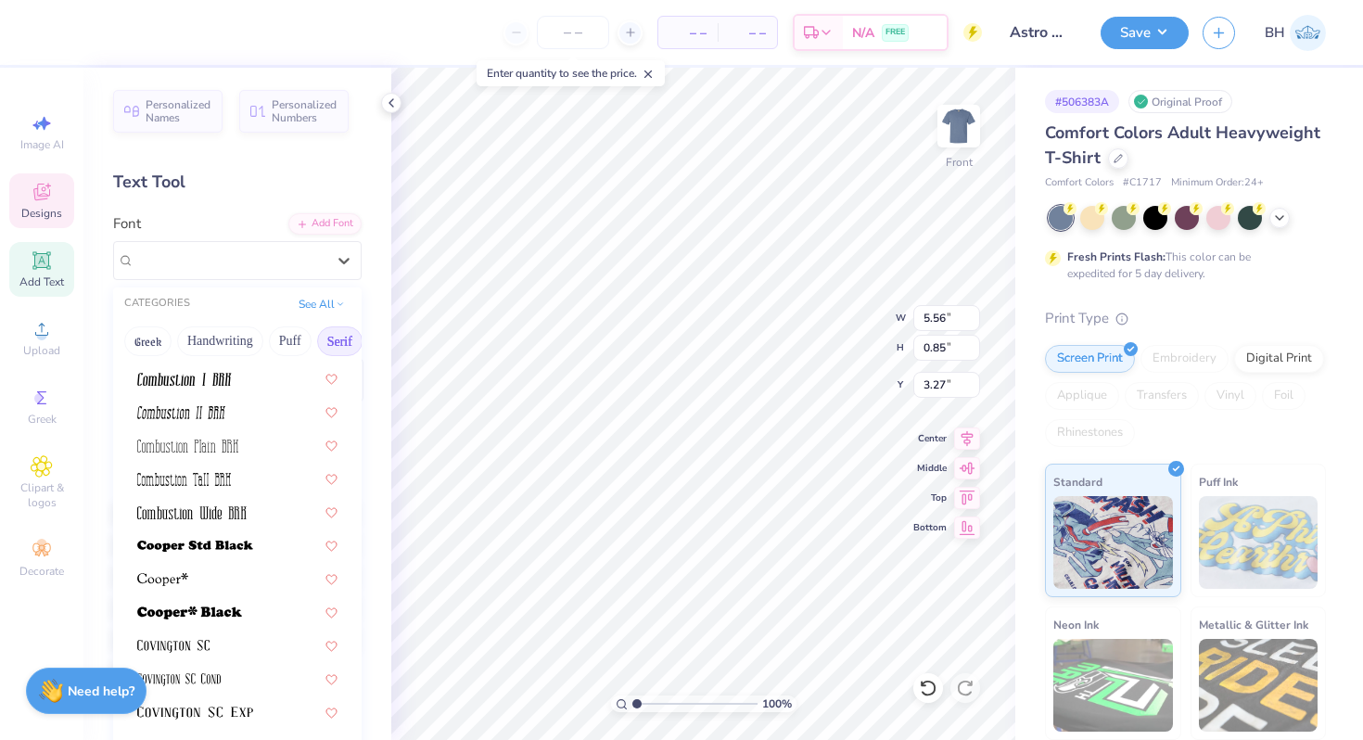
scroll to position [756, 0]
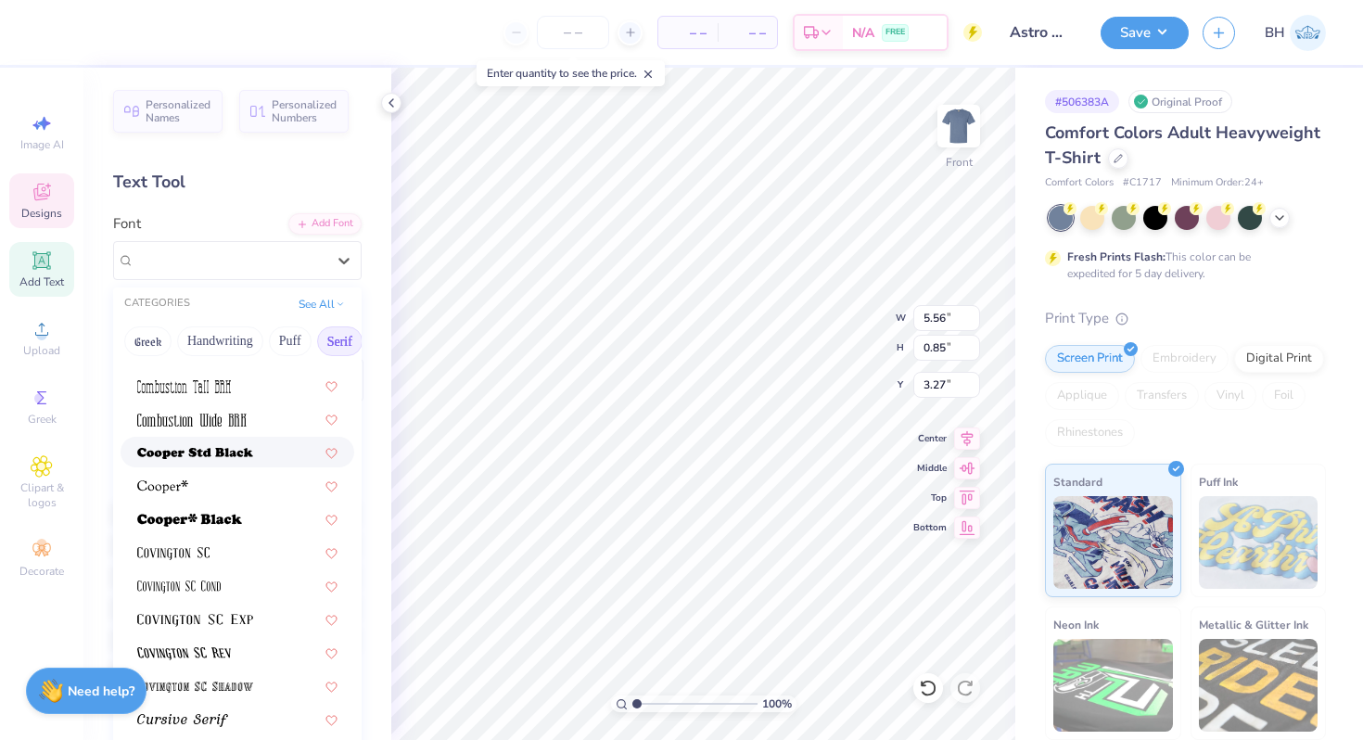
click at [251, 446] on span at bounding box center [195, 451] width 116 height 19
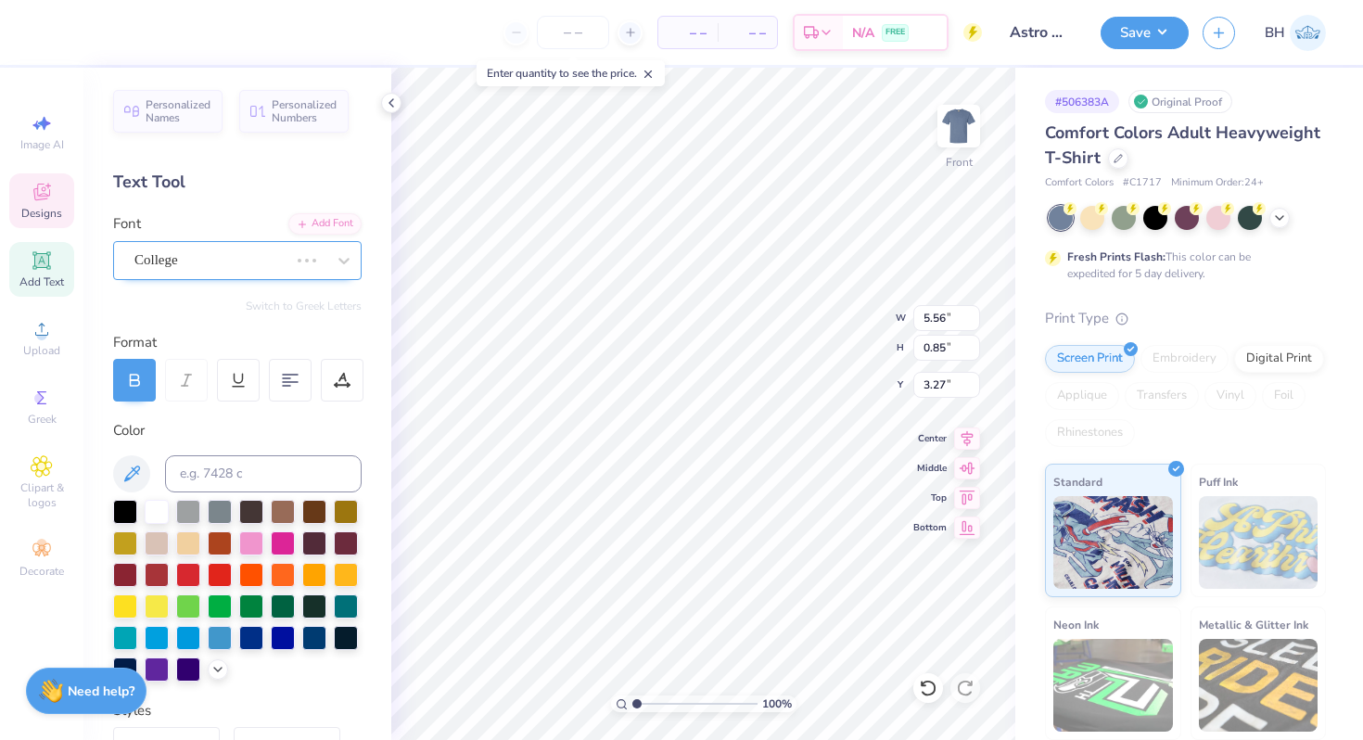
click at [275, 264] on div "College" at bounding box center [212, 260] width 158 height 29
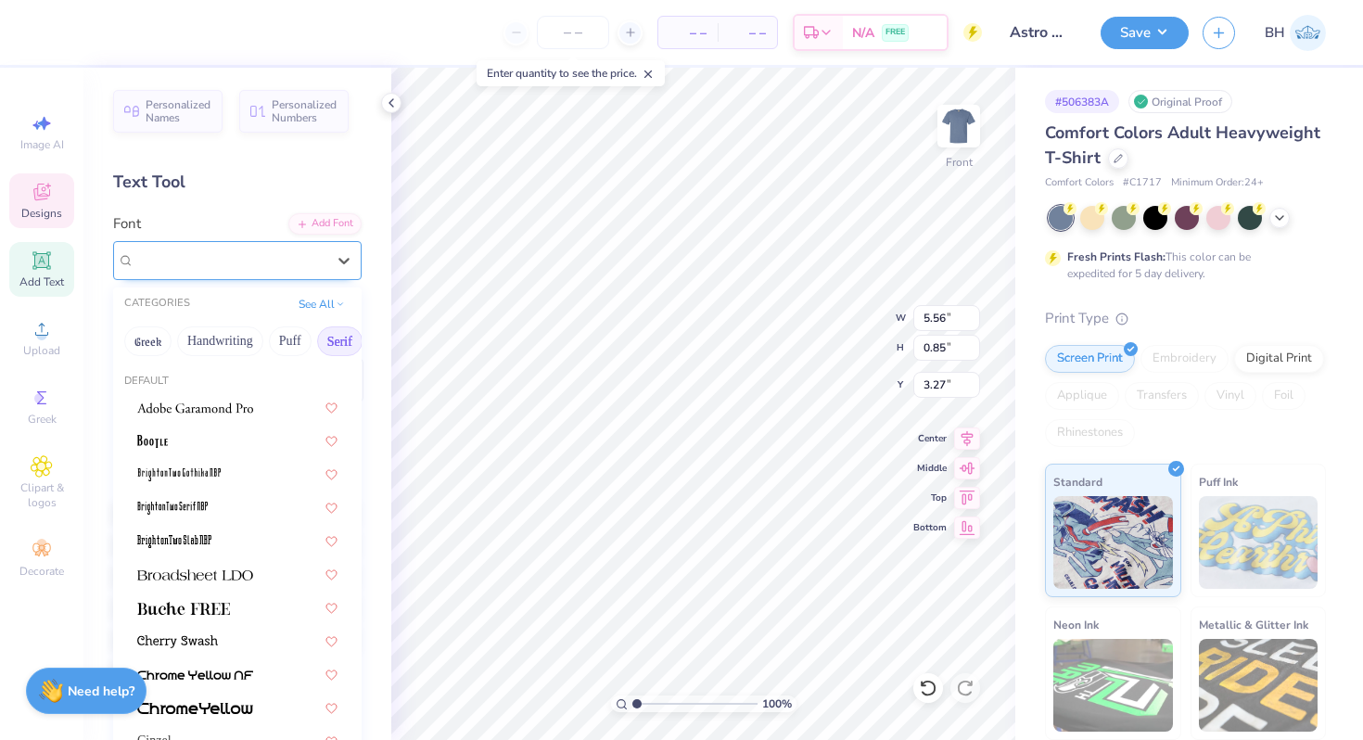
type input "6.72"
type input "0.91"
type input "3.24"
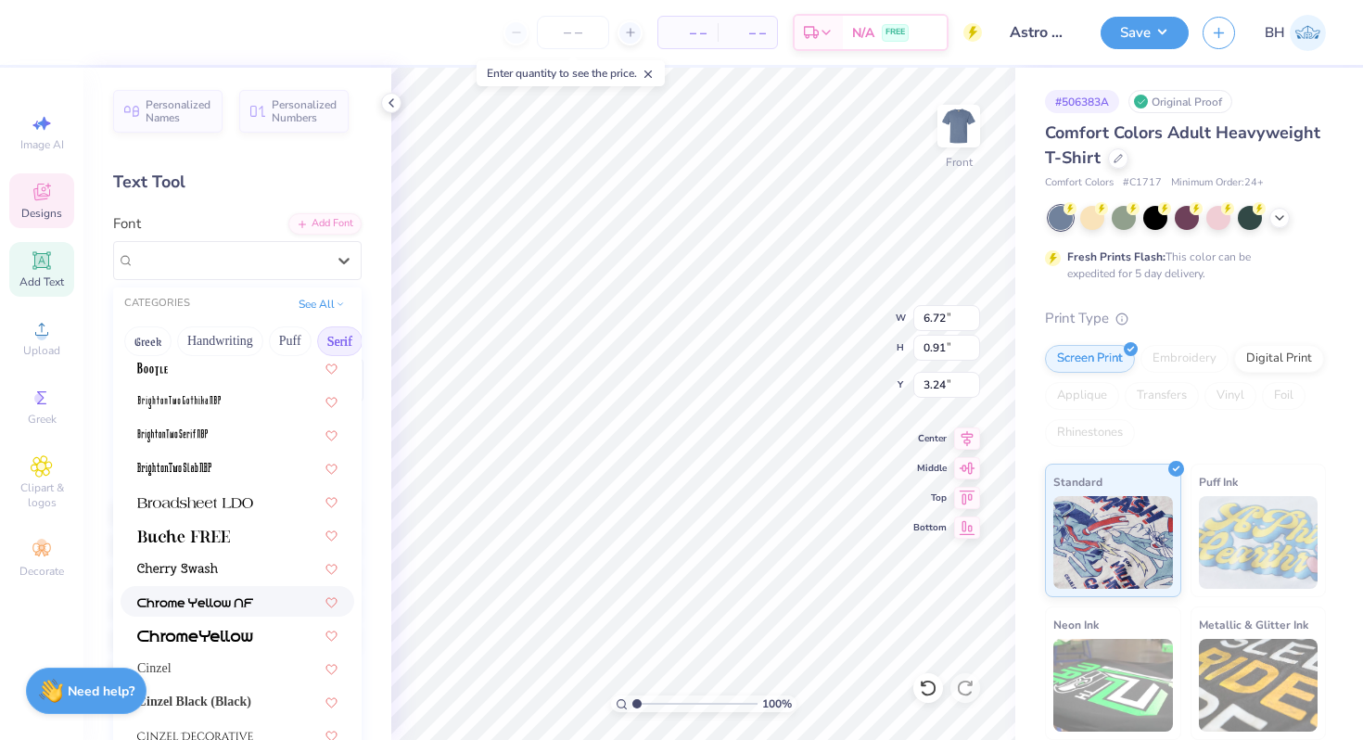
scroll to position [131, 0]
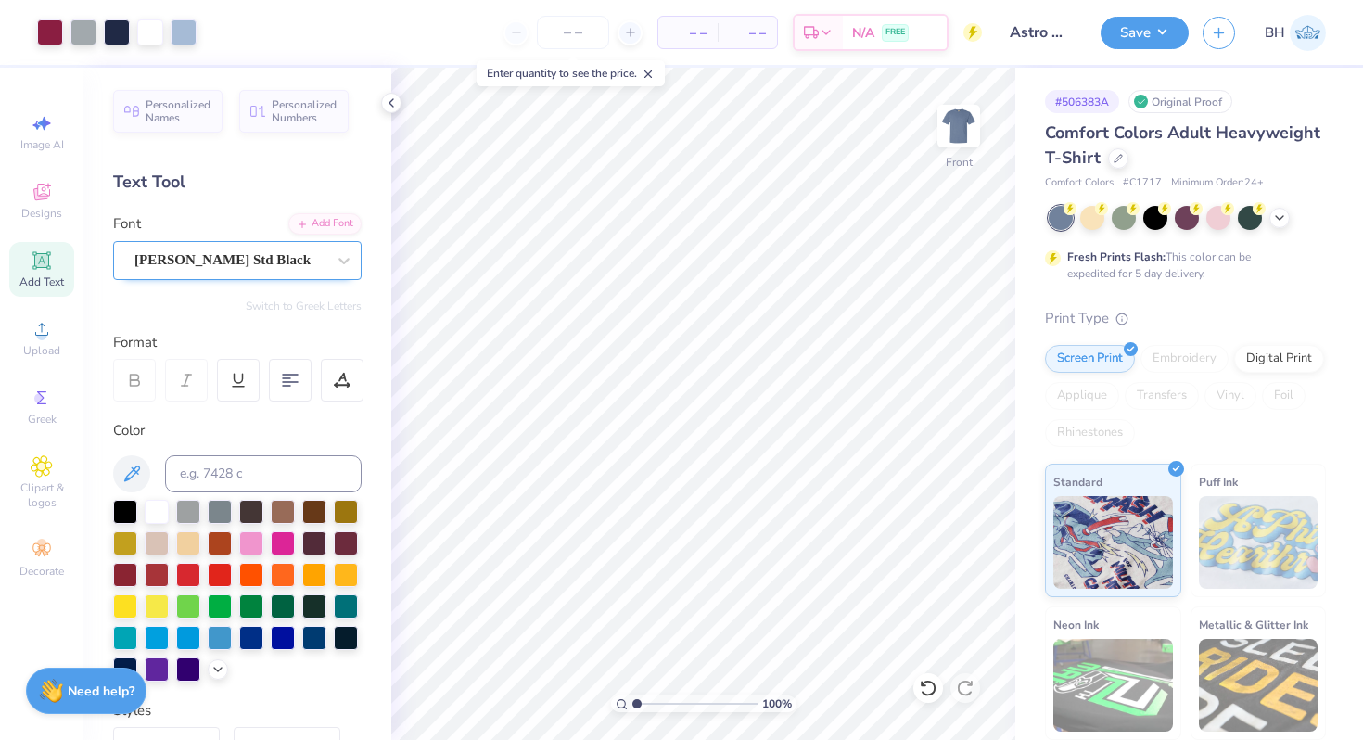
click at [265, 258] on div "[PERSON_NAME] Std Black" at bounding box center [230, 260] width 195 height 29
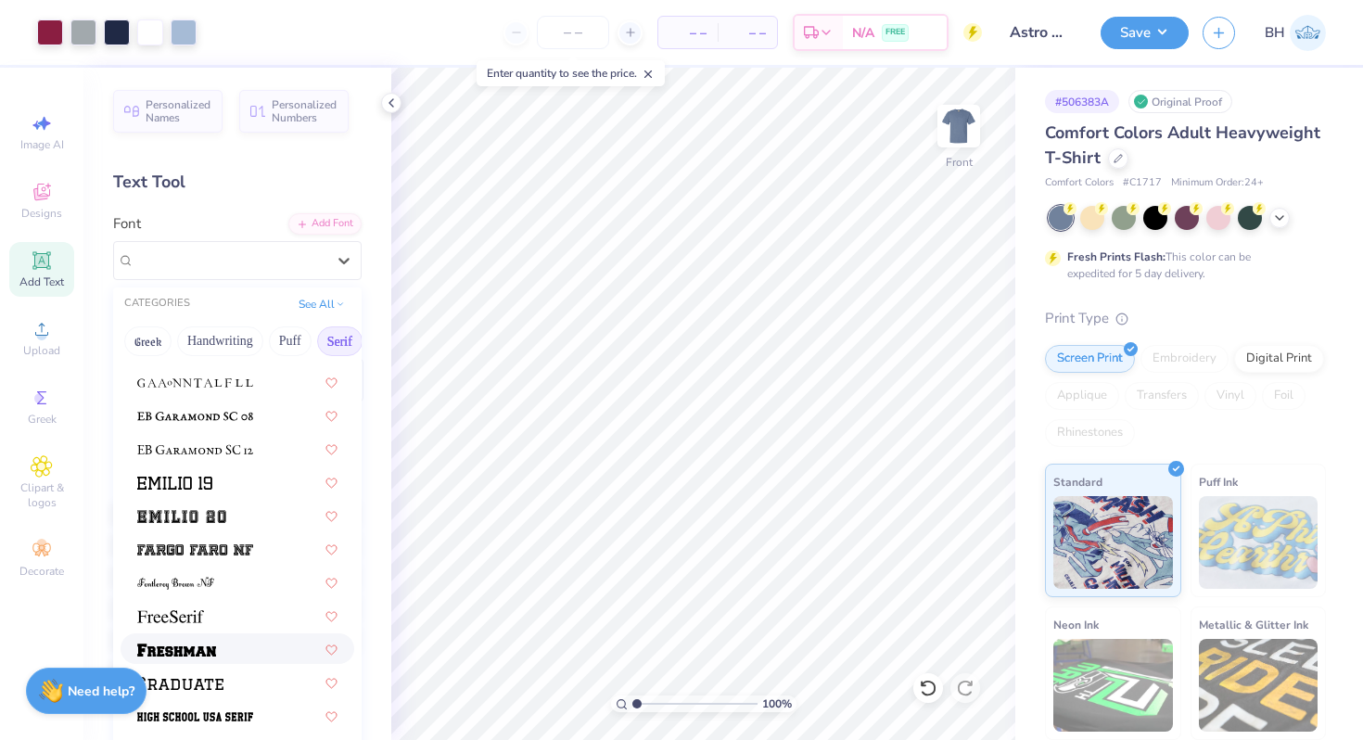
scroll to position [1371, 0]
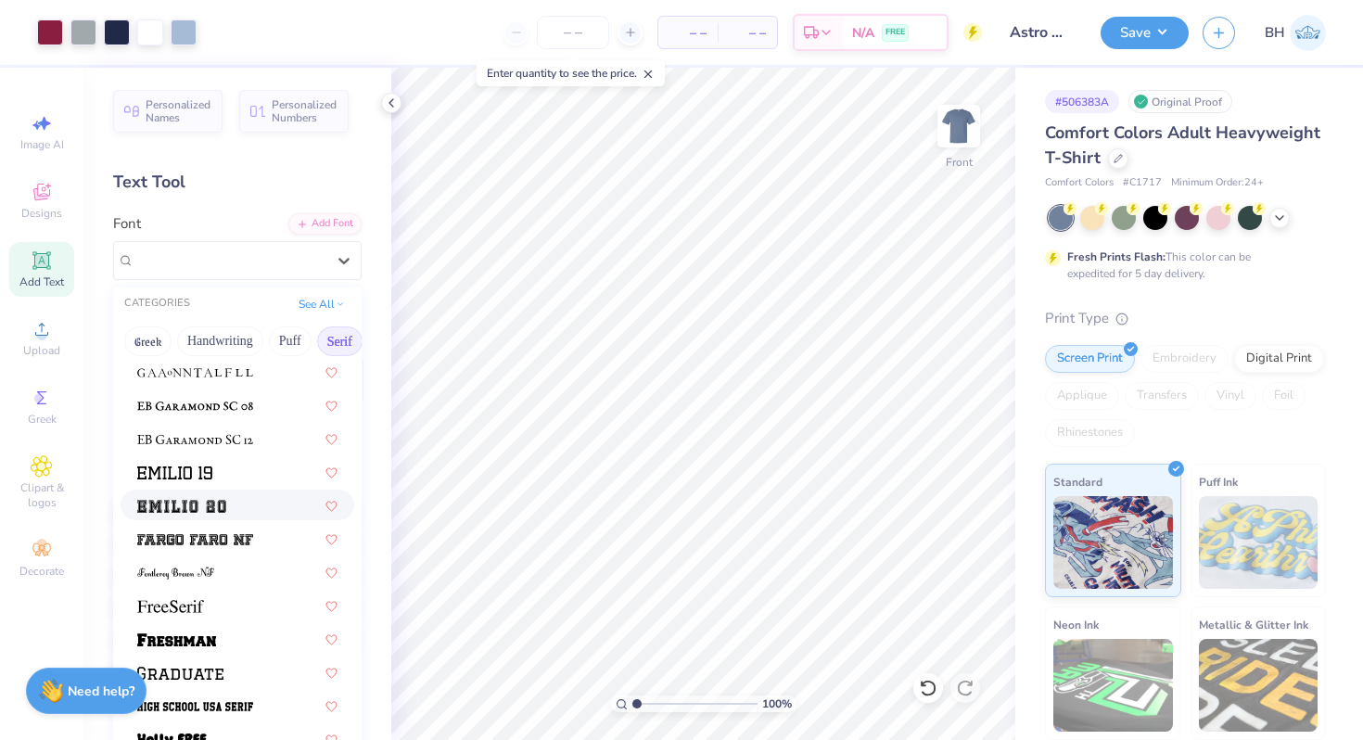
click at [203, 511] on img at bounding box center [181, 506] width 89 height 13
